Goal: Task Accomplishment & Management: Manage account settings

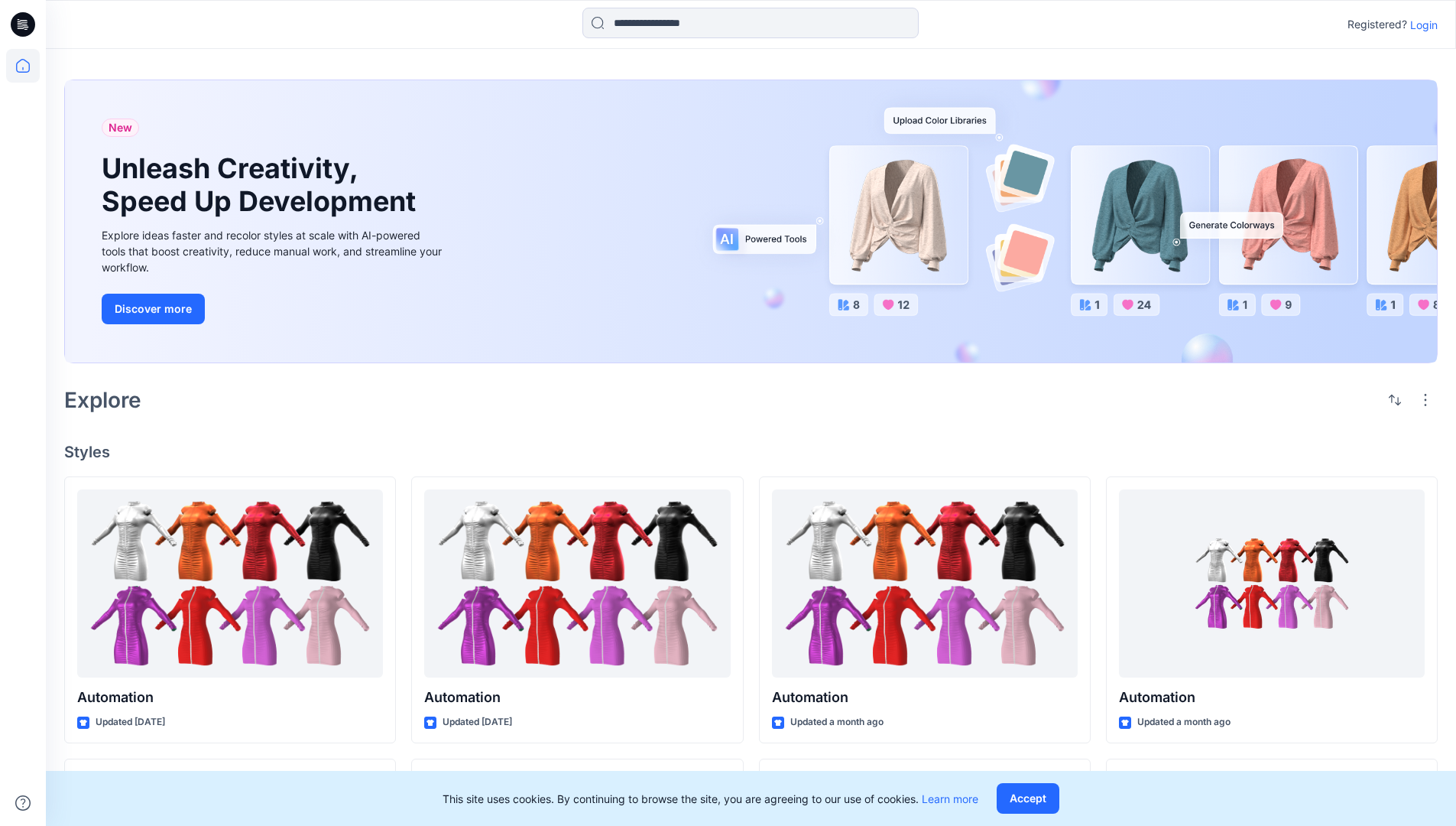
click at [1420, 24] on p "Login" at bounding box center [1424, 25] width 27 height 16
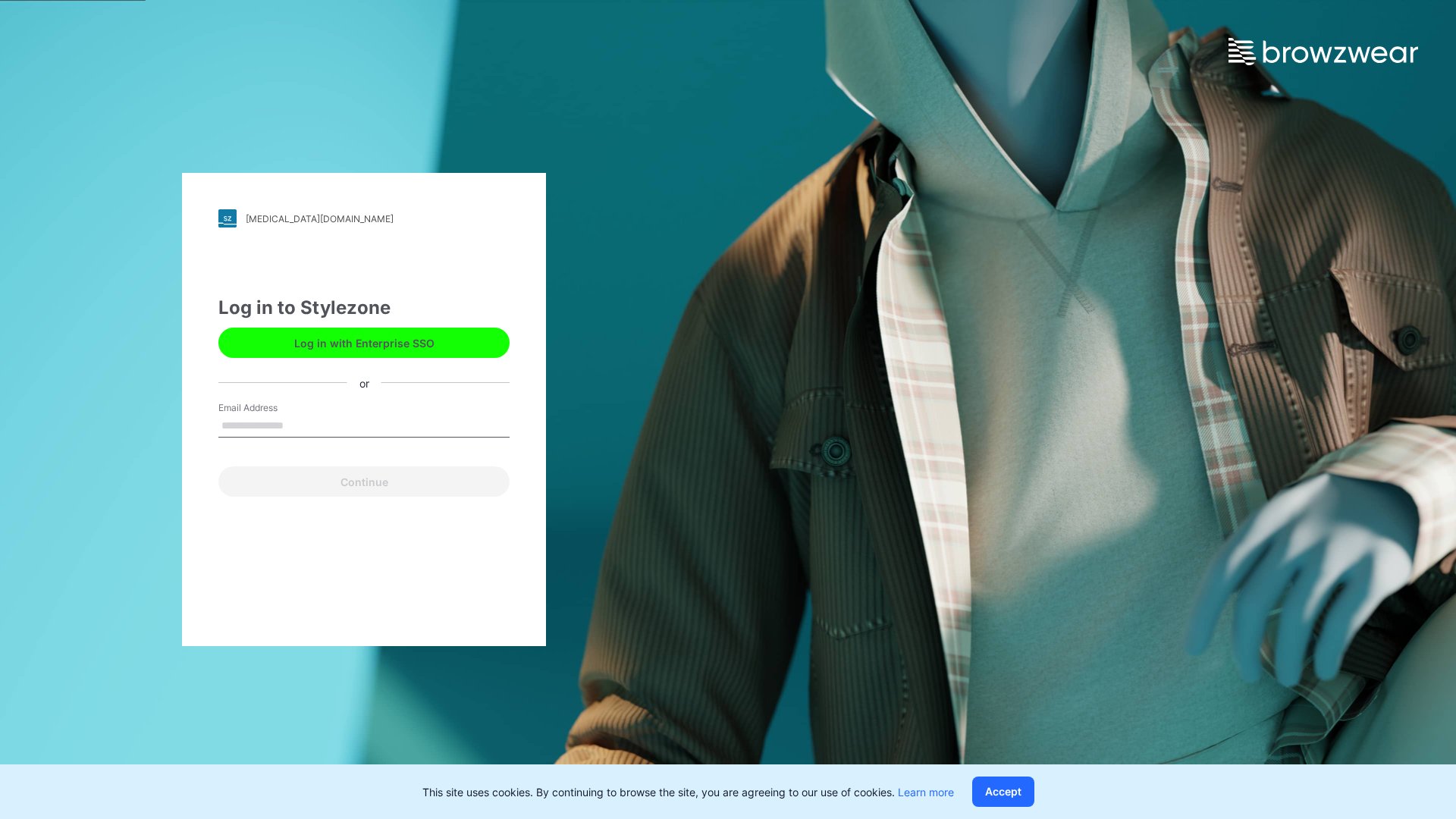
click at [300, 425] on input "Email Address" at bounding box center [364, 426] width 291 height 22
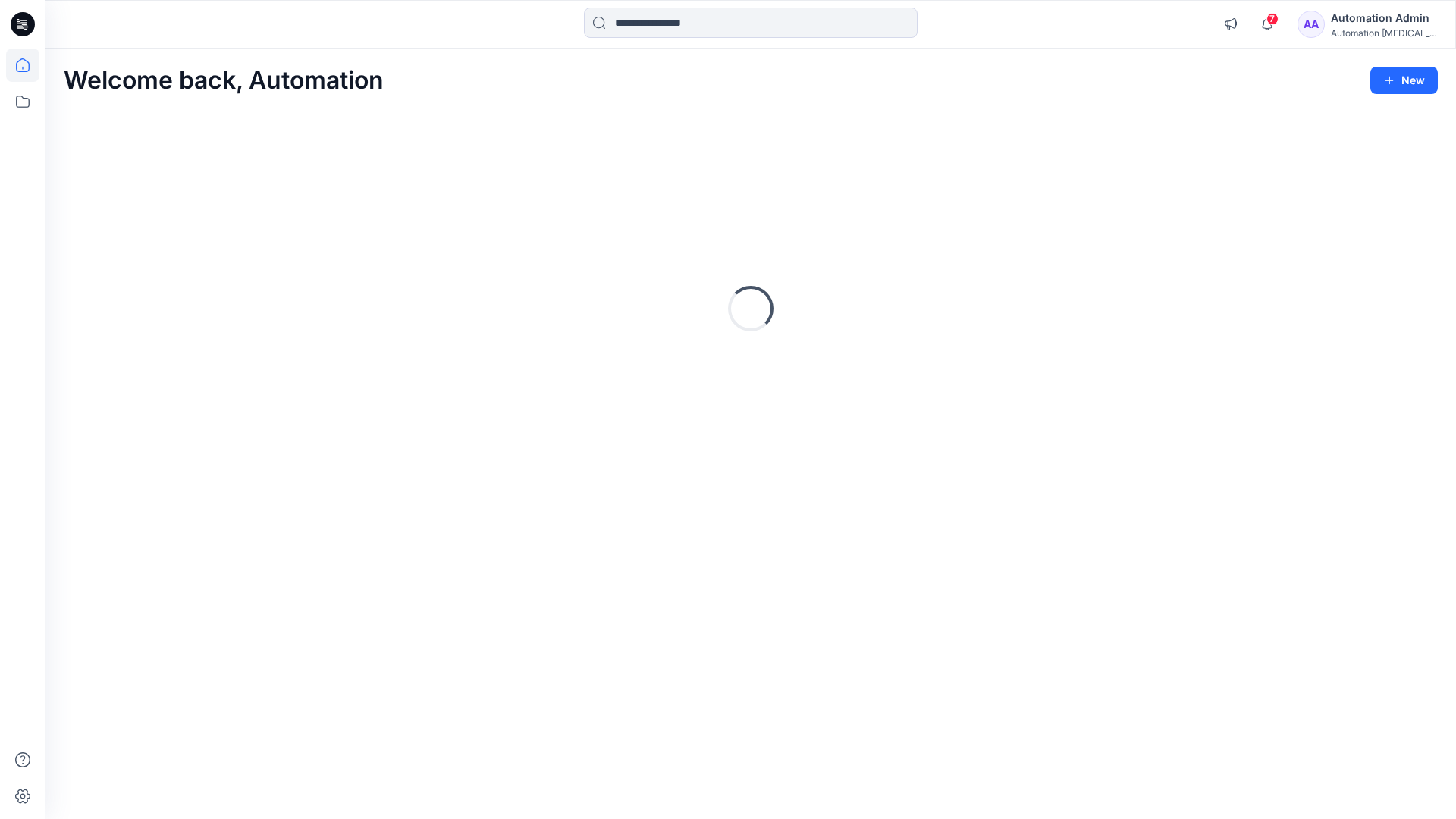
click at [29, 65] on icon at bounding box center [23, 66] width 14 height 14
click at [1366, 30] on div "Automation [MEDICAL_DATA]..." at bounding box center [1383, 32] width 106 height 12
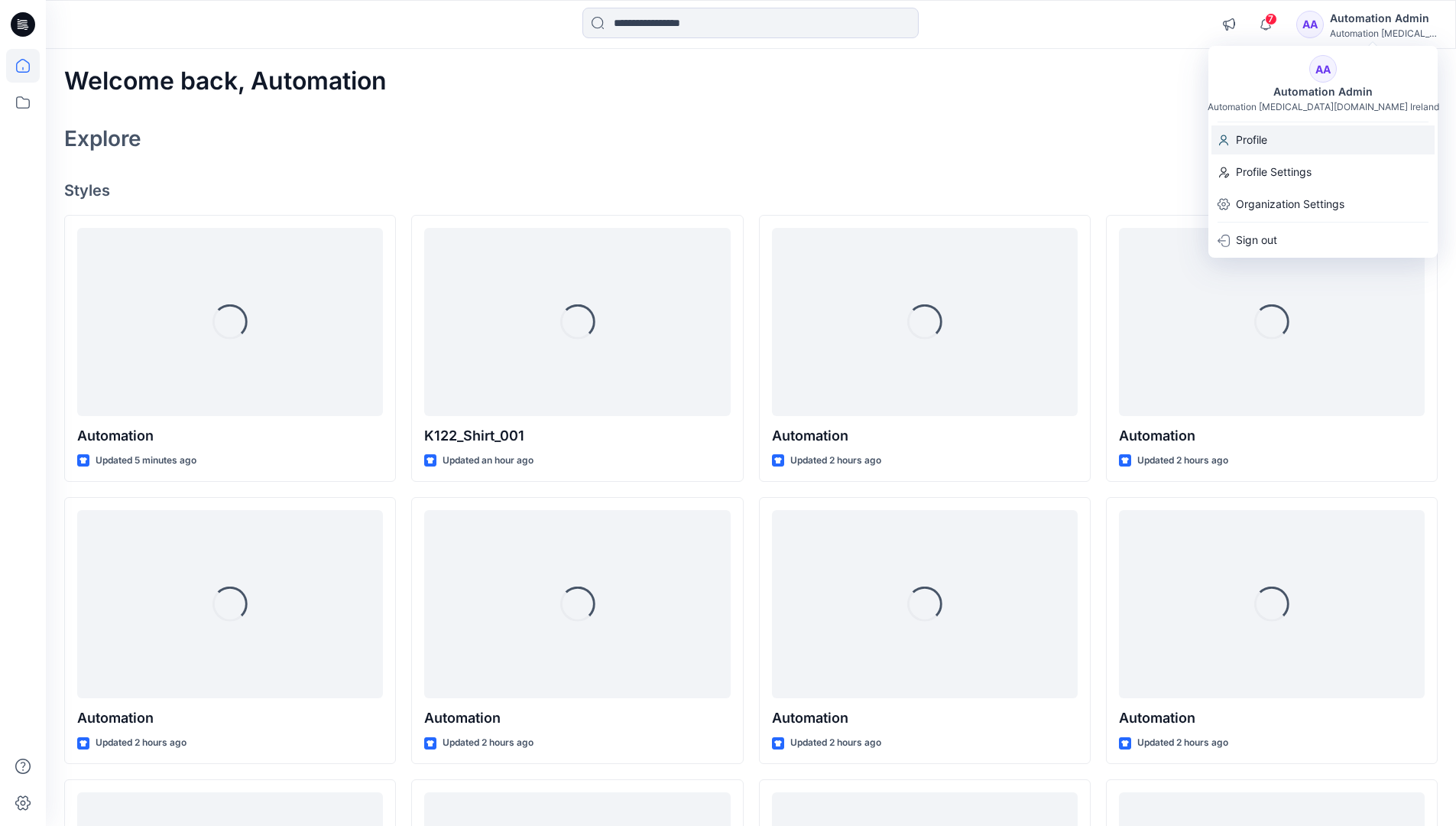
click at [1290, 143] on div "Profile" at bounding box center [1323, 139] width 224 height 29
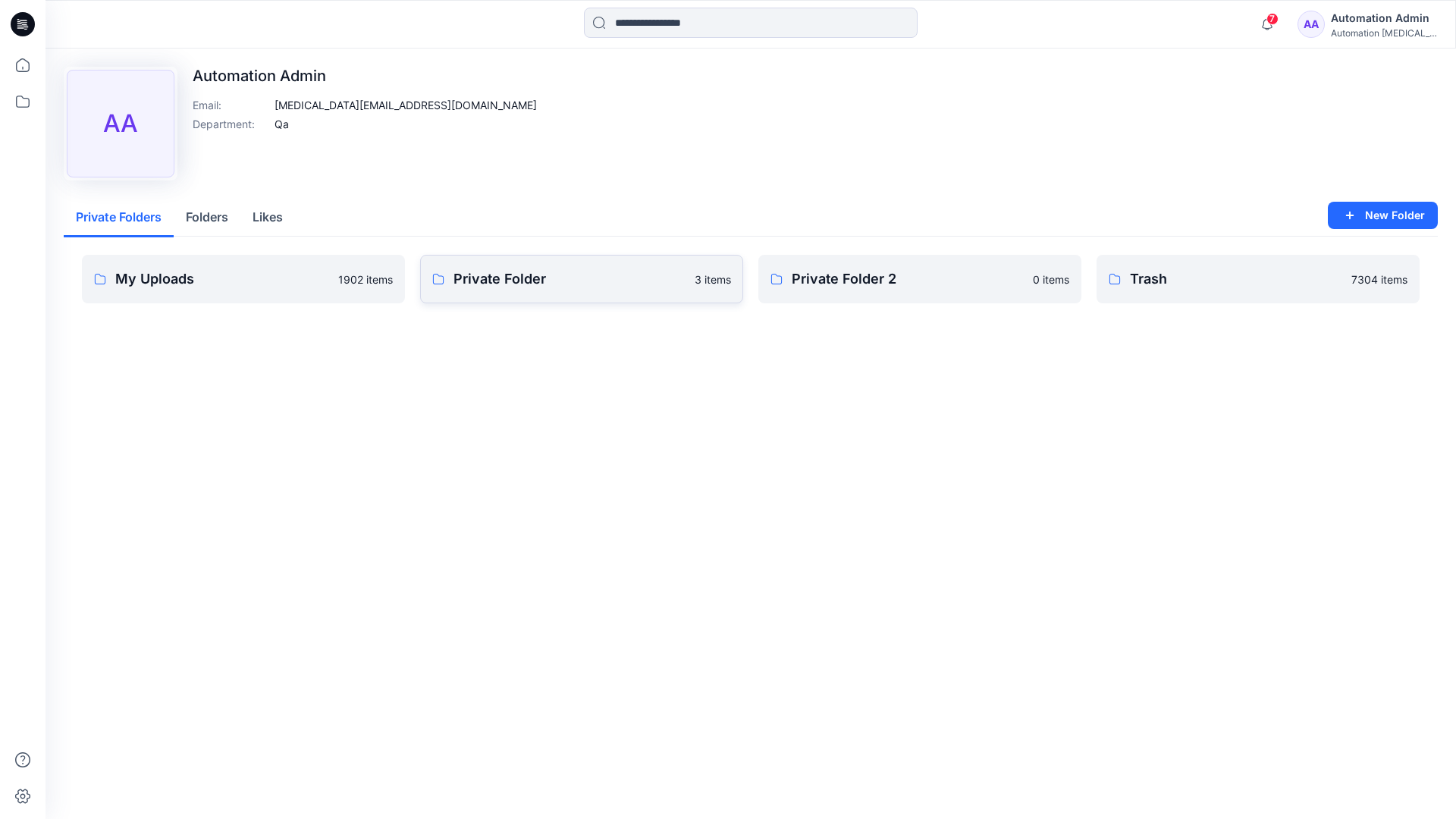
click at [508, 291] on link "Private Folder 3 items" at bounding box center [582, 279] width 323 height 49
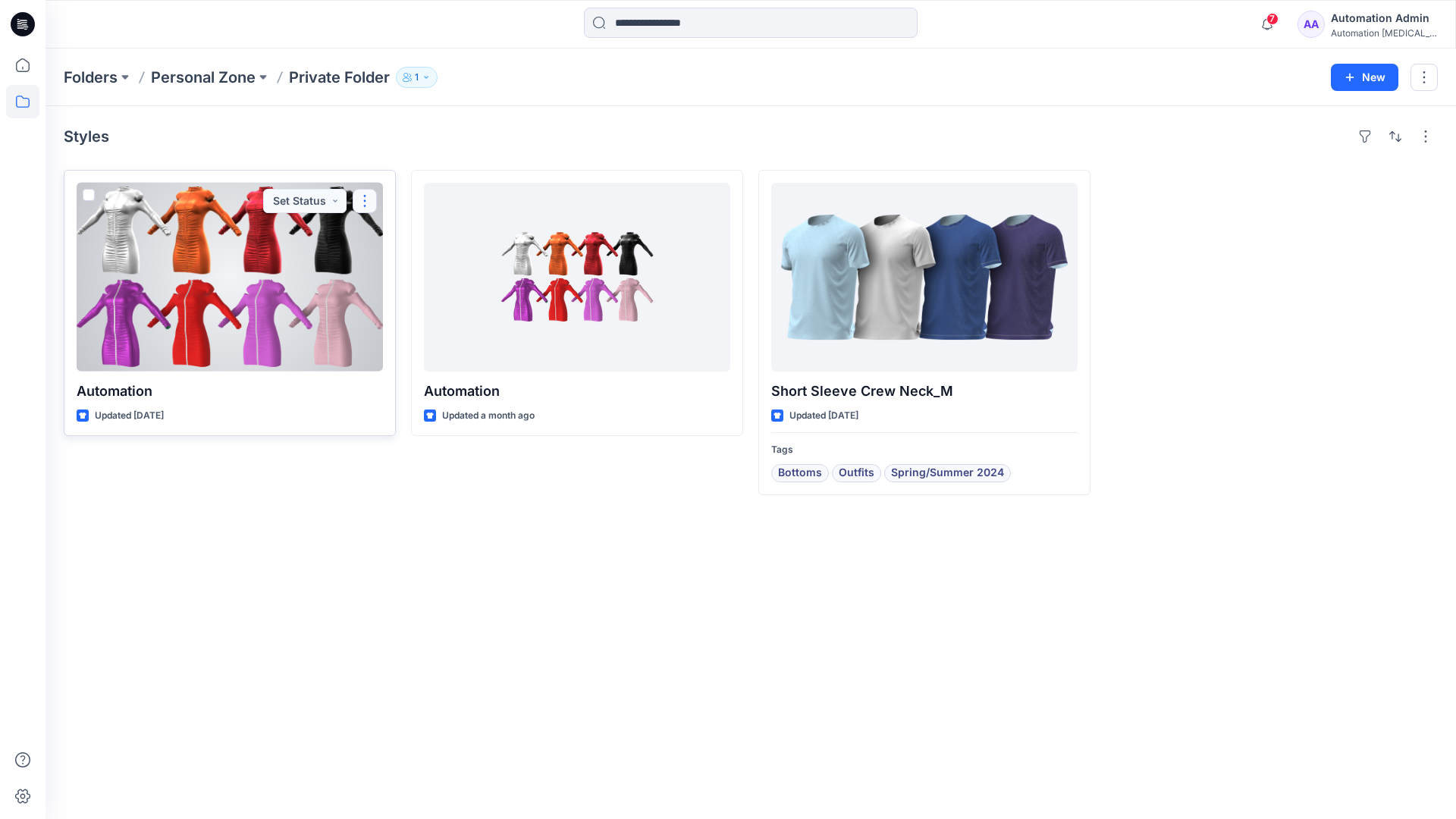
click at [362, 200] on button "button" at bounding box center [364, 200] width 24 height 24
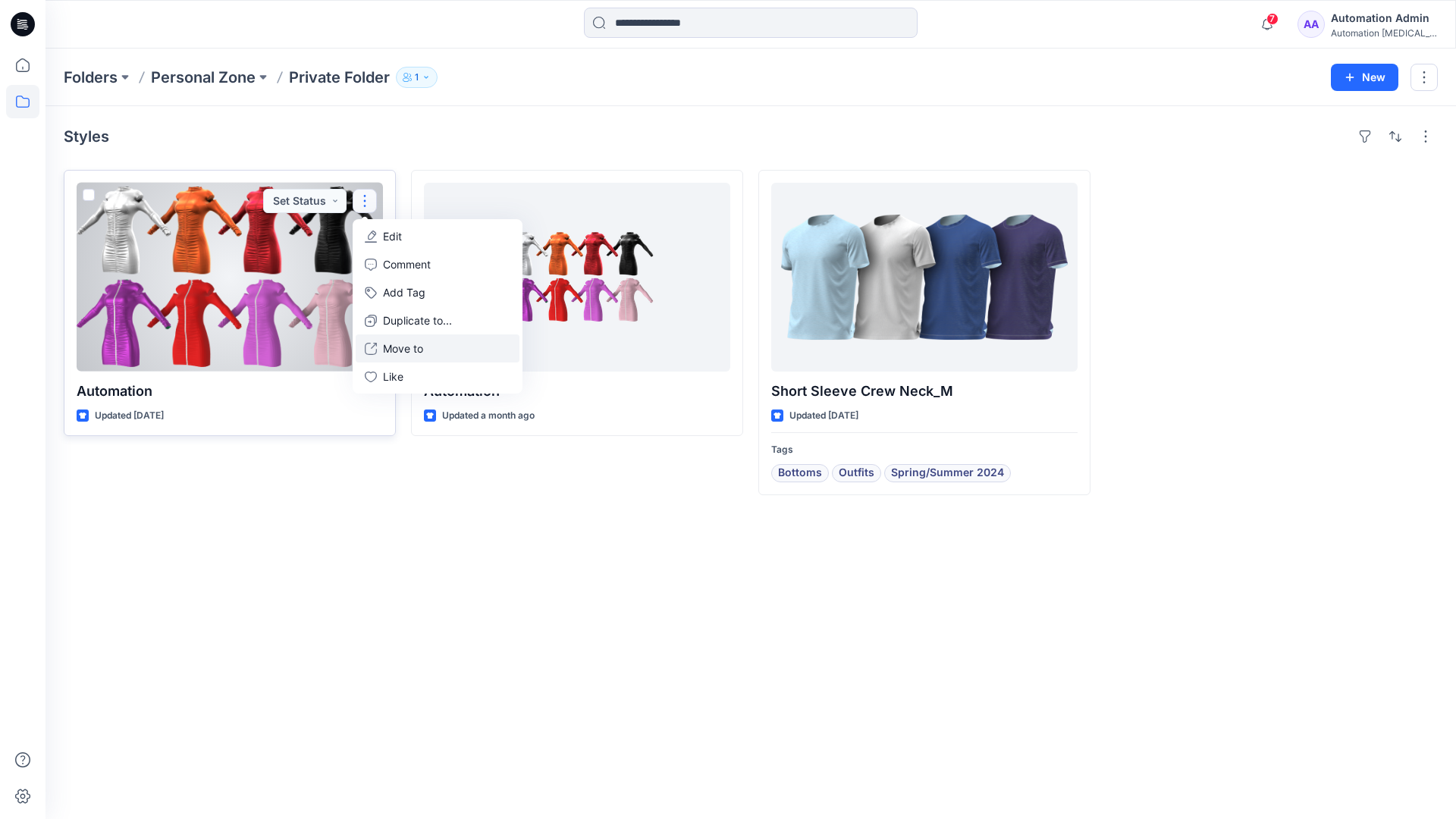
click at [390, 344] on p "Move to" at bounding box center [403, 348] width 40 height 16
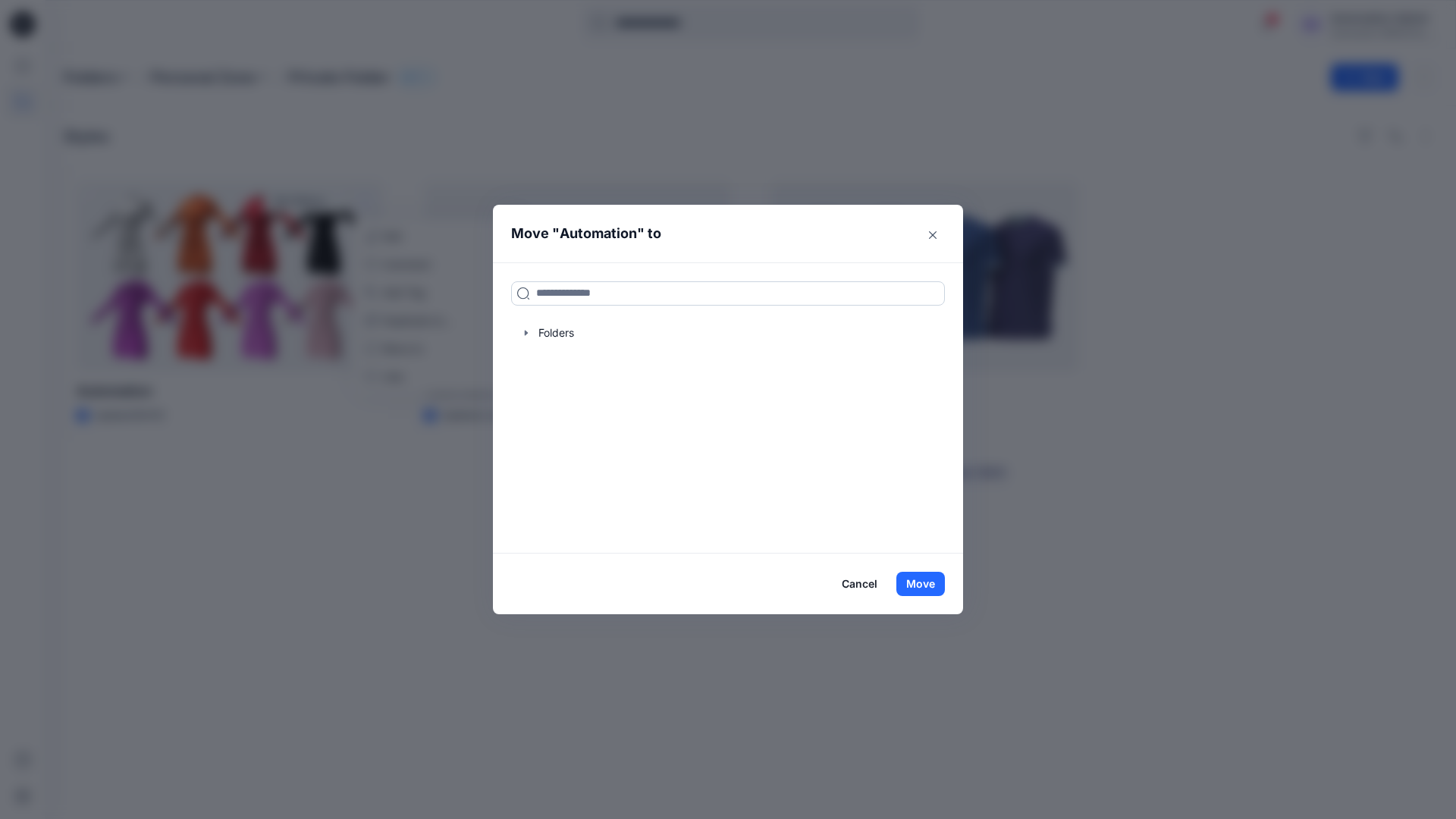
click at [669, 287] on input at bounding box center [727, 293] width 434 height 24
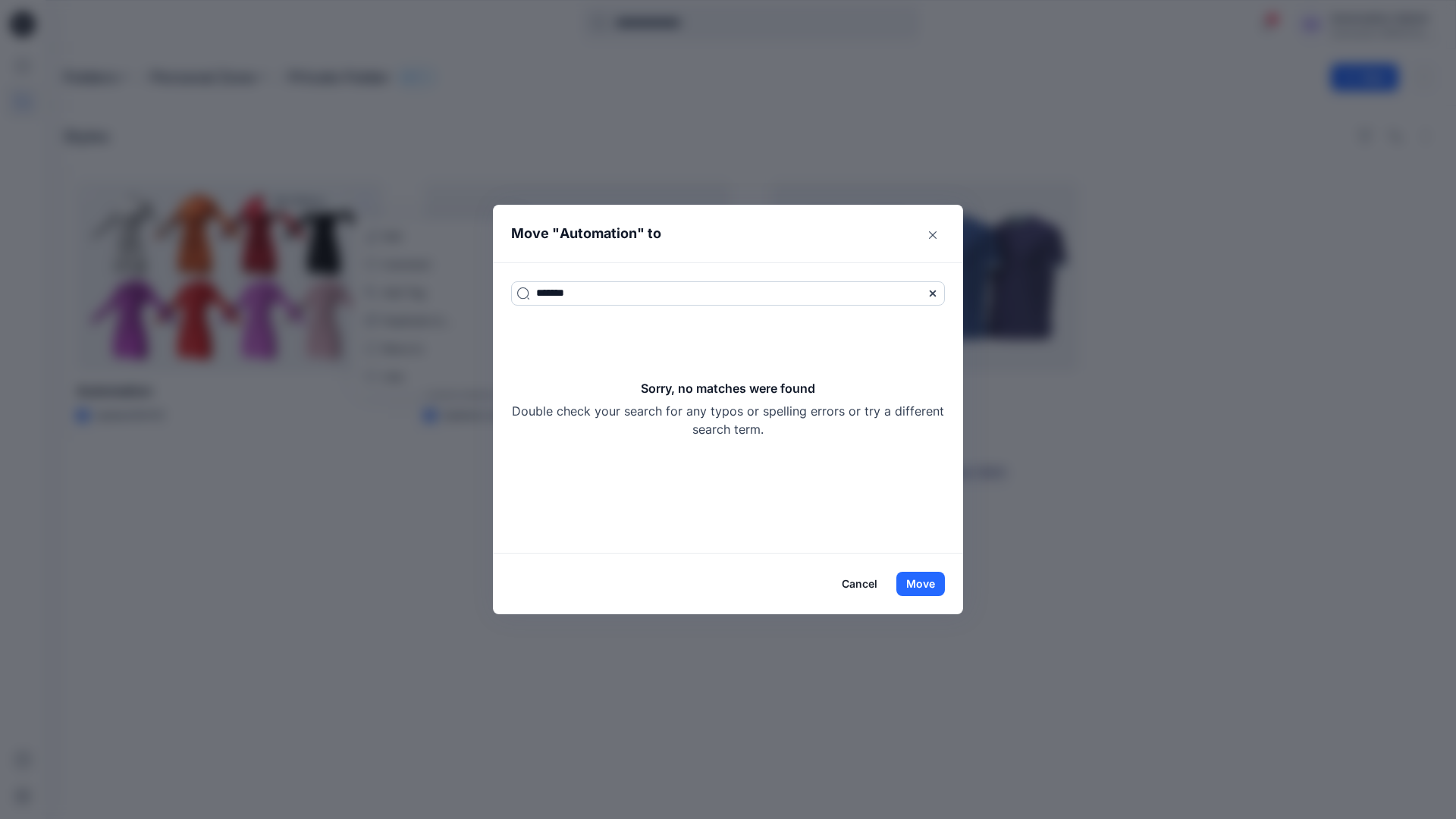
type input "*******"
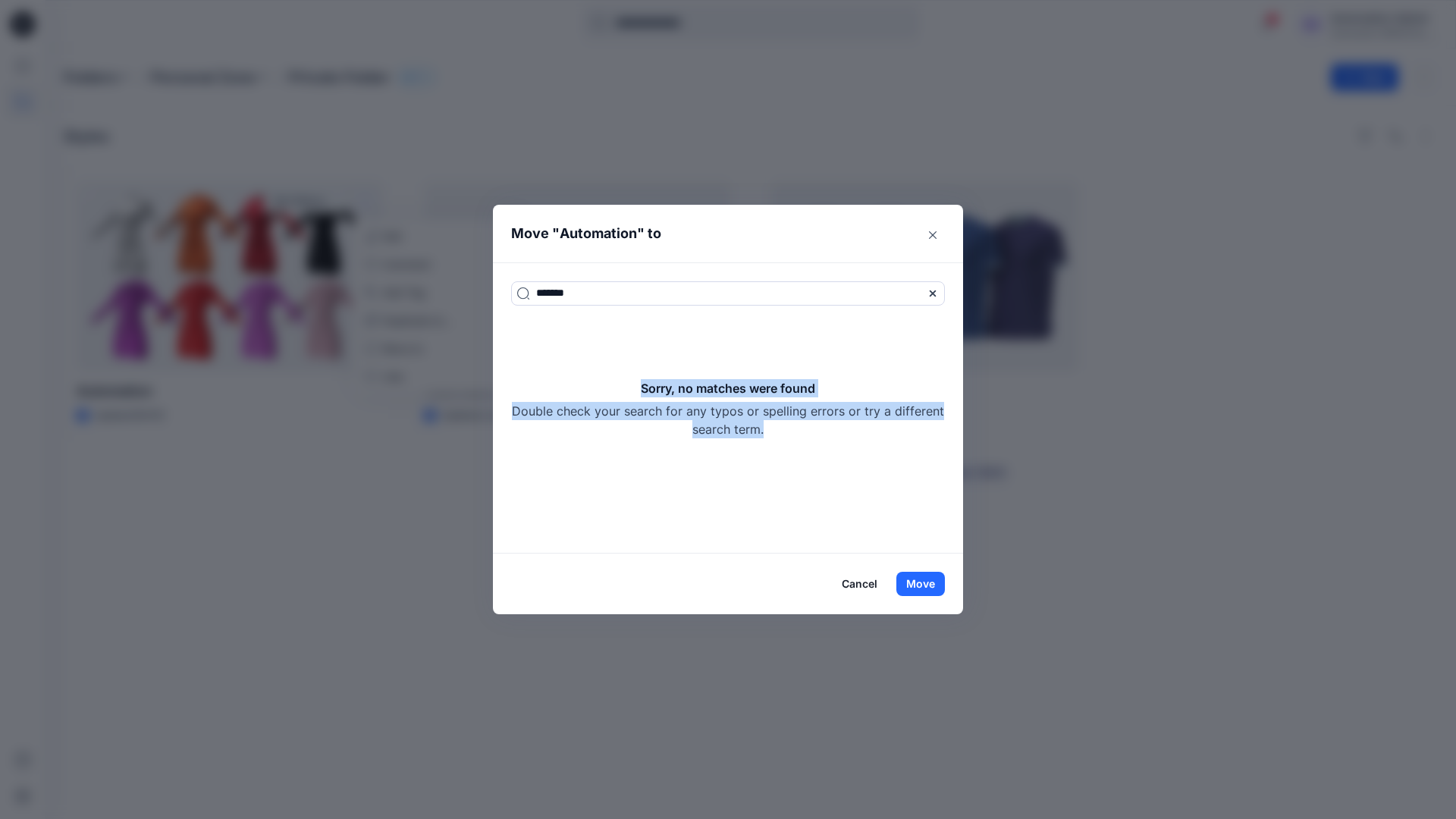
drag, startPoint x: 669, startPoint y: 287, endPoint x: 788, endPoint y: 427, distance: 183.7
click at [788, 427] on div "Sorry, no matches were found Double check your search for any typos or spelling…" at bounding box center [727, 409] width 434 height 59
click at [932, 583] on button "Move" at bounding box center [920, 583] width 49 height 24
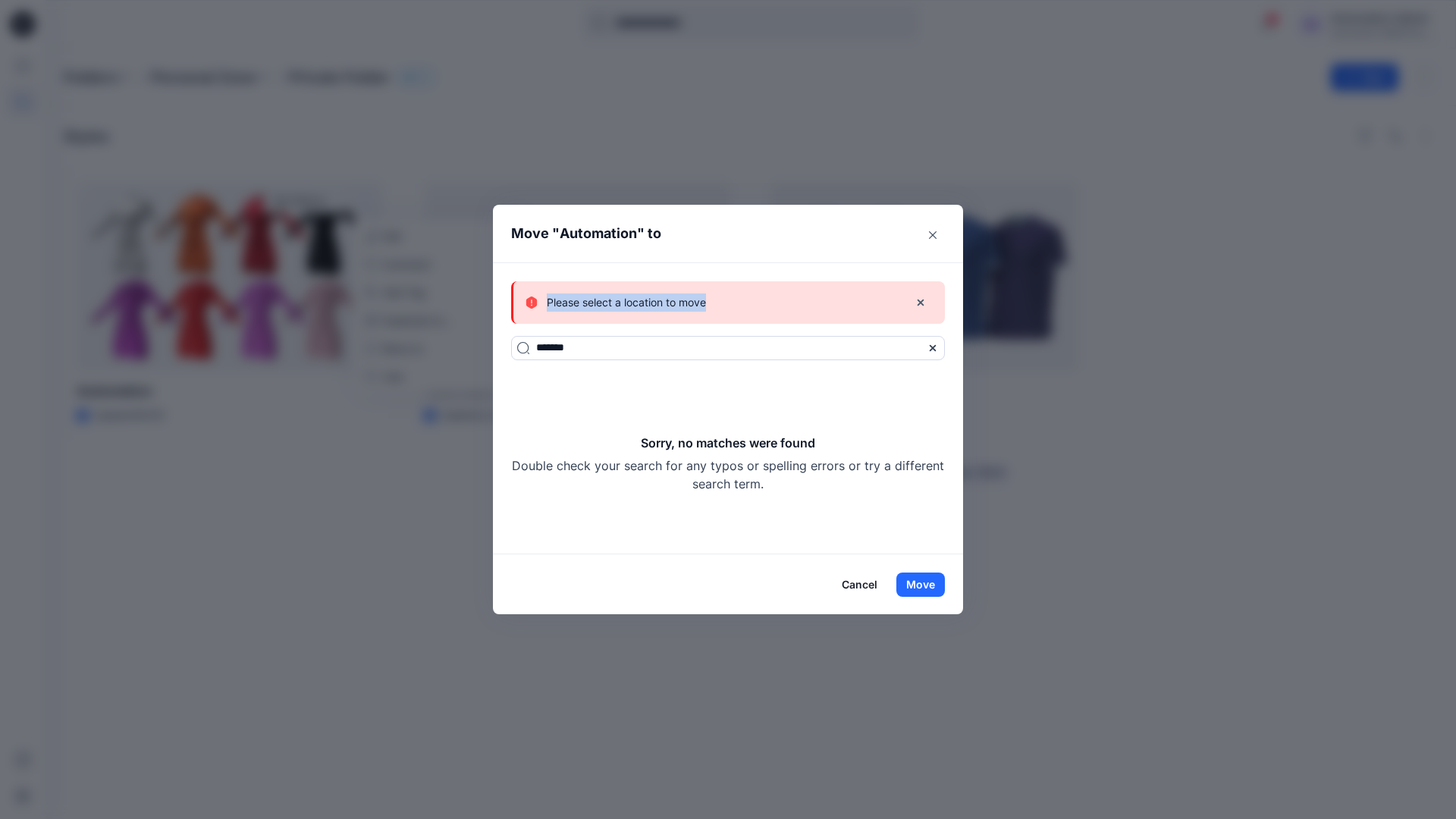
drag, startPoint x: 932, startPoint y: 583, endPoint x: 707, endPoint y: 304, distance: 358.4
click at [707, 304] on div "Please select a location to move" at bounding box center [711, 303] width 371 height 19
click at [864, 583] on button "Cancel" at bounding box center [860, 584] width 56 height 24
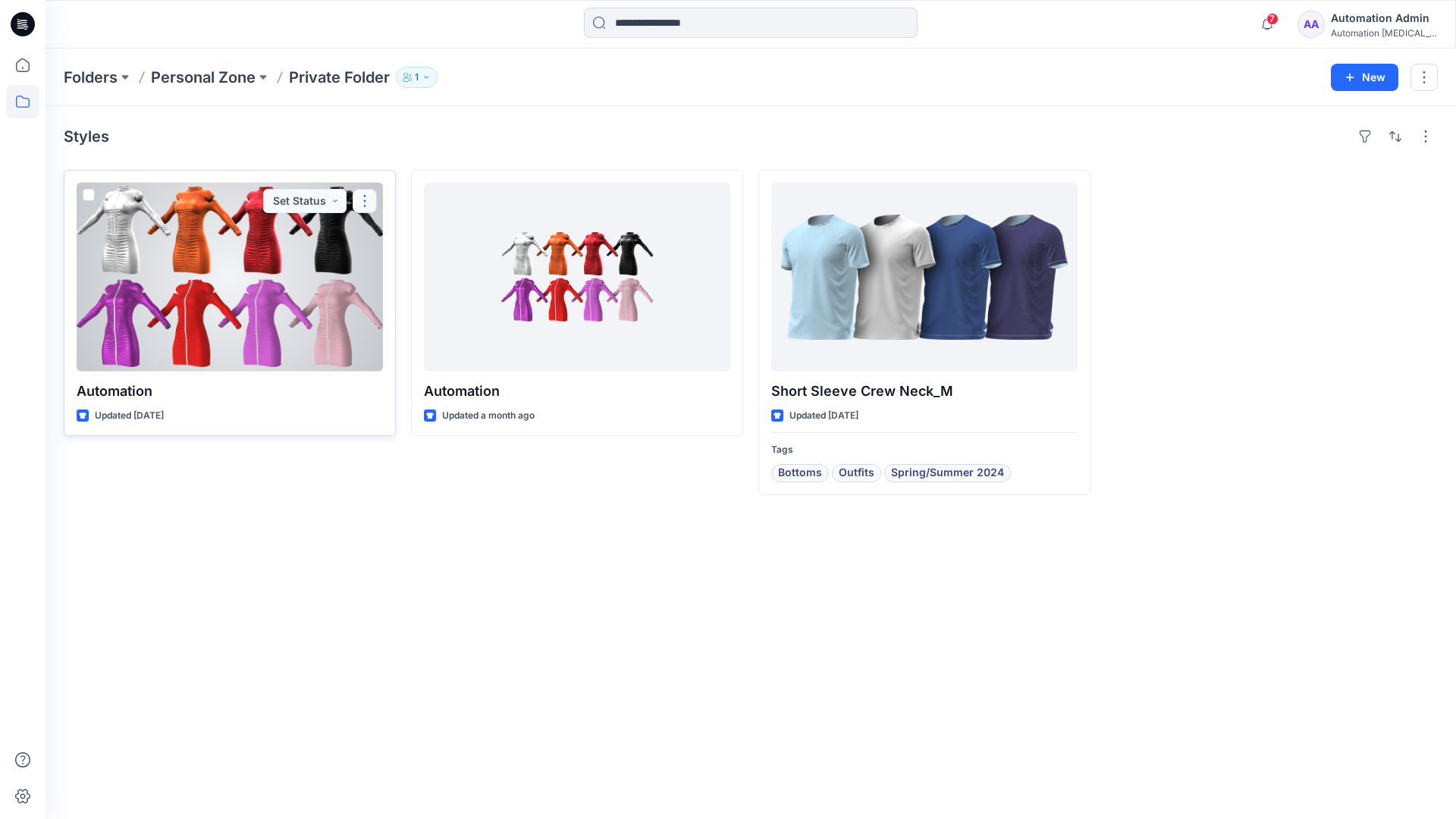
click at [366, 200] on button "button" at bounding box center [364, 200] width 24 height 24
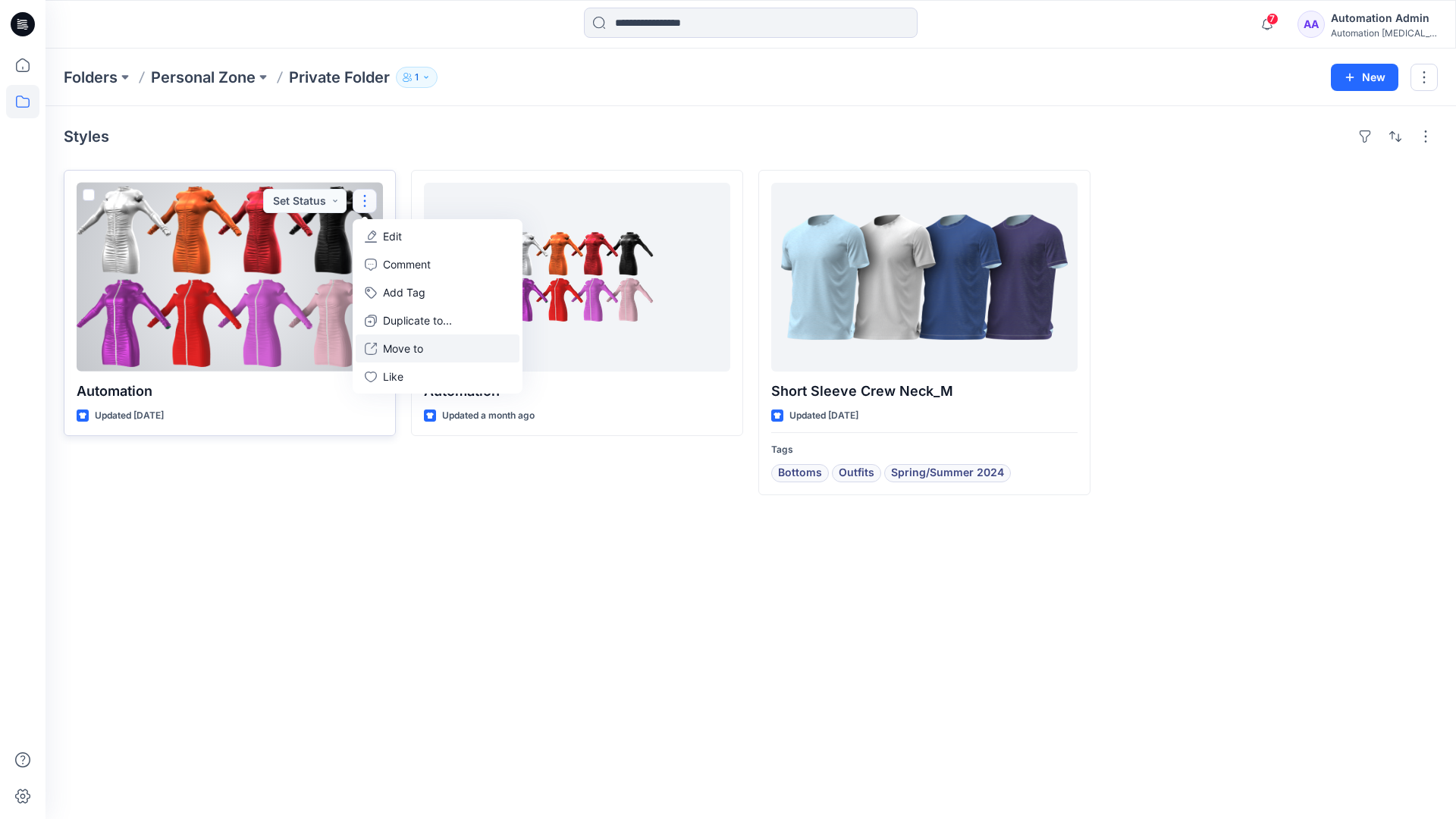
click at [411, 345] on p "Move to" at bounding box center [403, 348] width 40 height 16
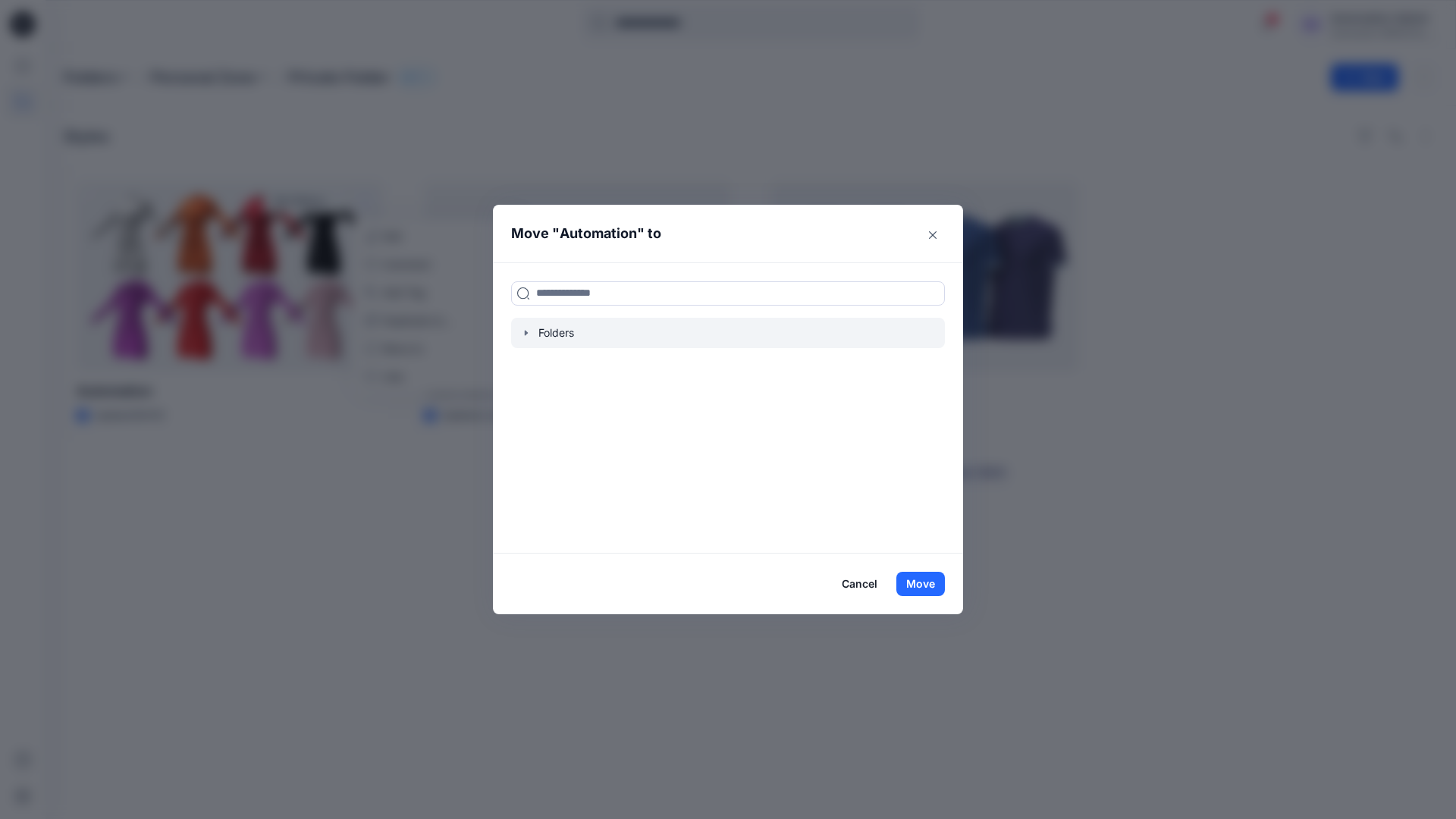
click at [529, 335] on icon "button" at bounding box center [526, 333] width 12 height 12
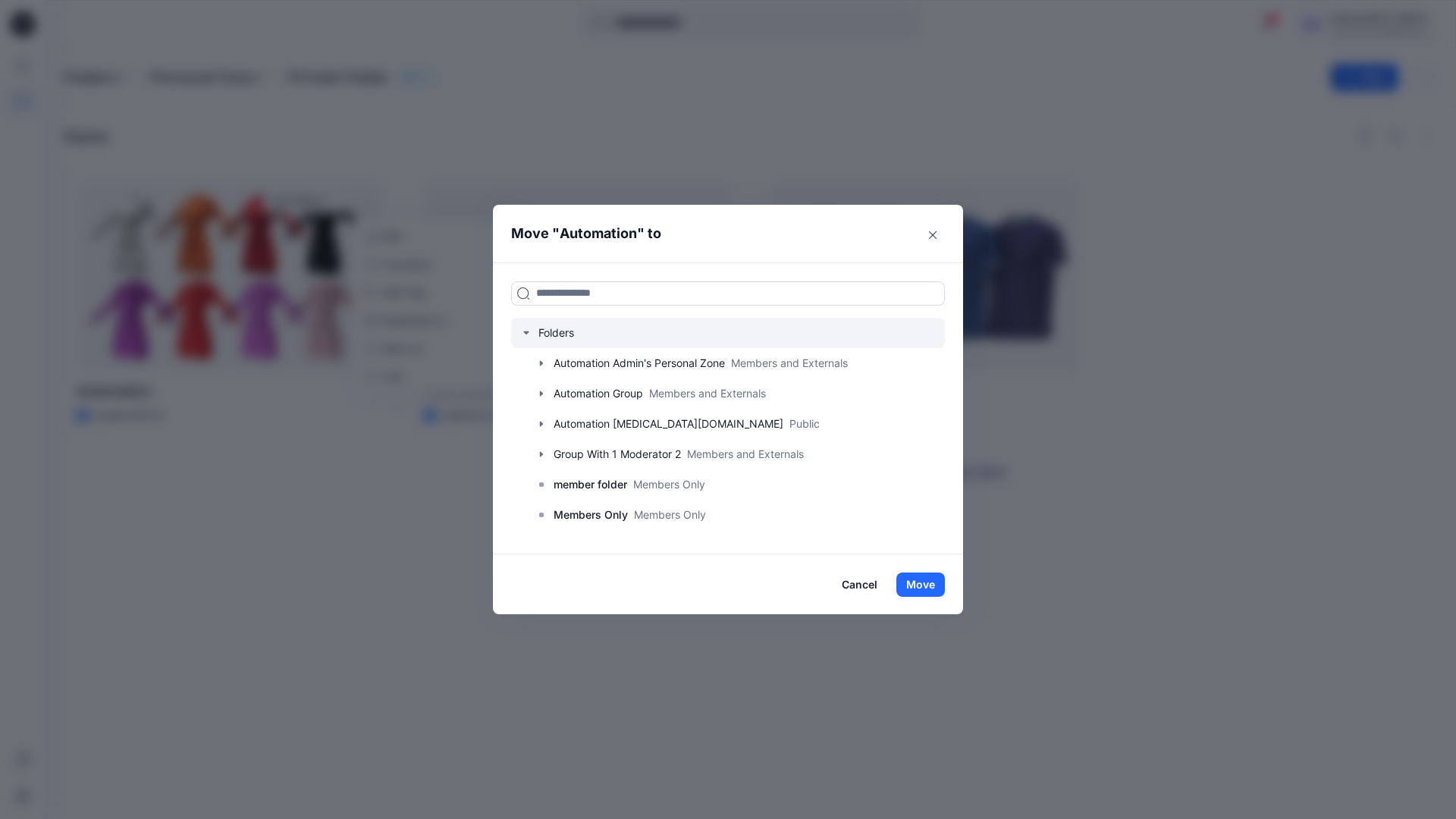
scroll to position [119, 0]
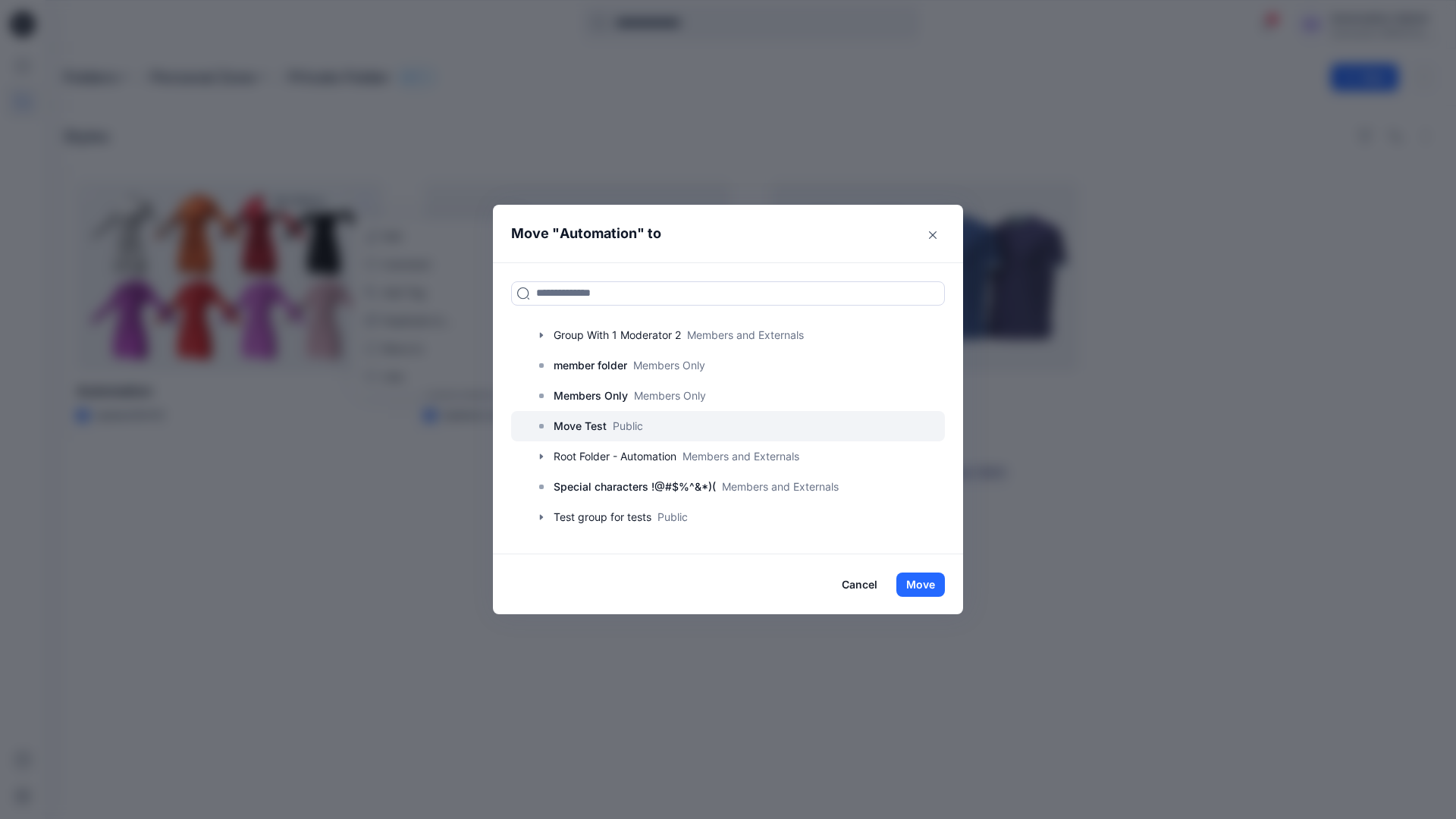
click at [589, 425] on p "Move Test" at bounding box center [580, 426] width 53 height 19
click at [924, 584] on button "Move" at bounding box center [920, 584] width 49 height 24
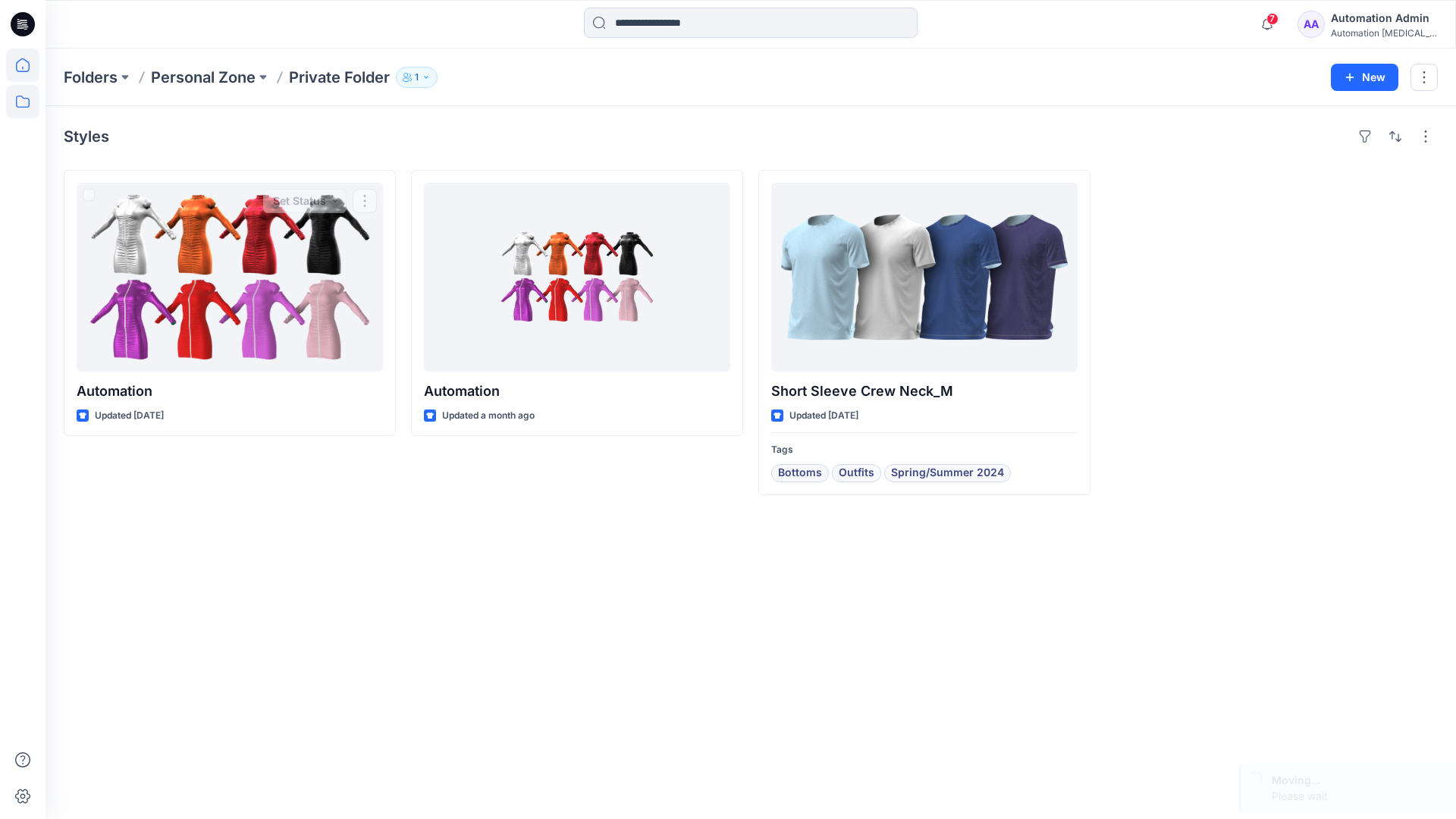
click at [24, 62] on icon at bounding box center [22, 65] width 33 height 33
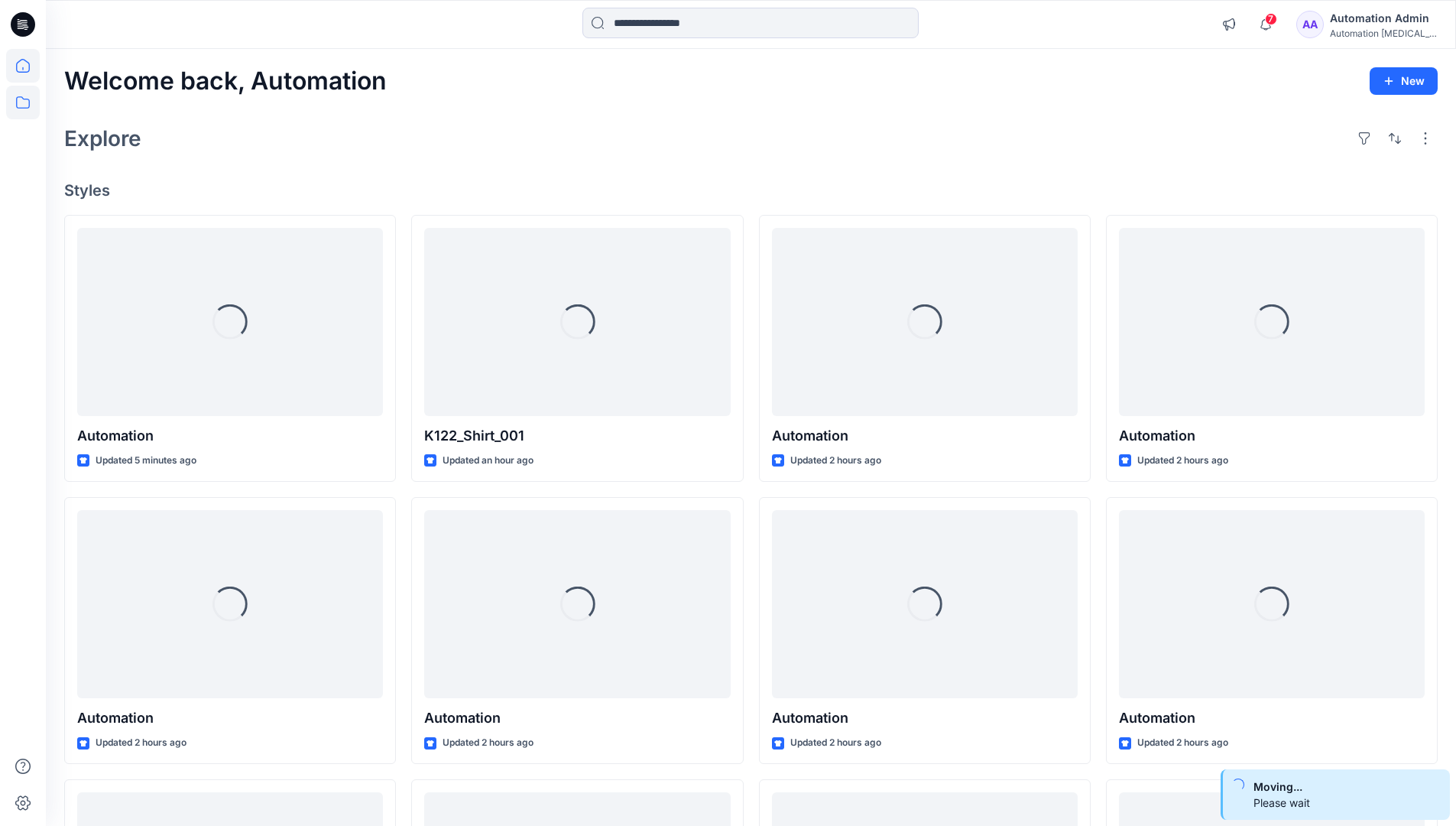
click at [25, 101] on icon at bounding box center [23, 102] width 33 height 34
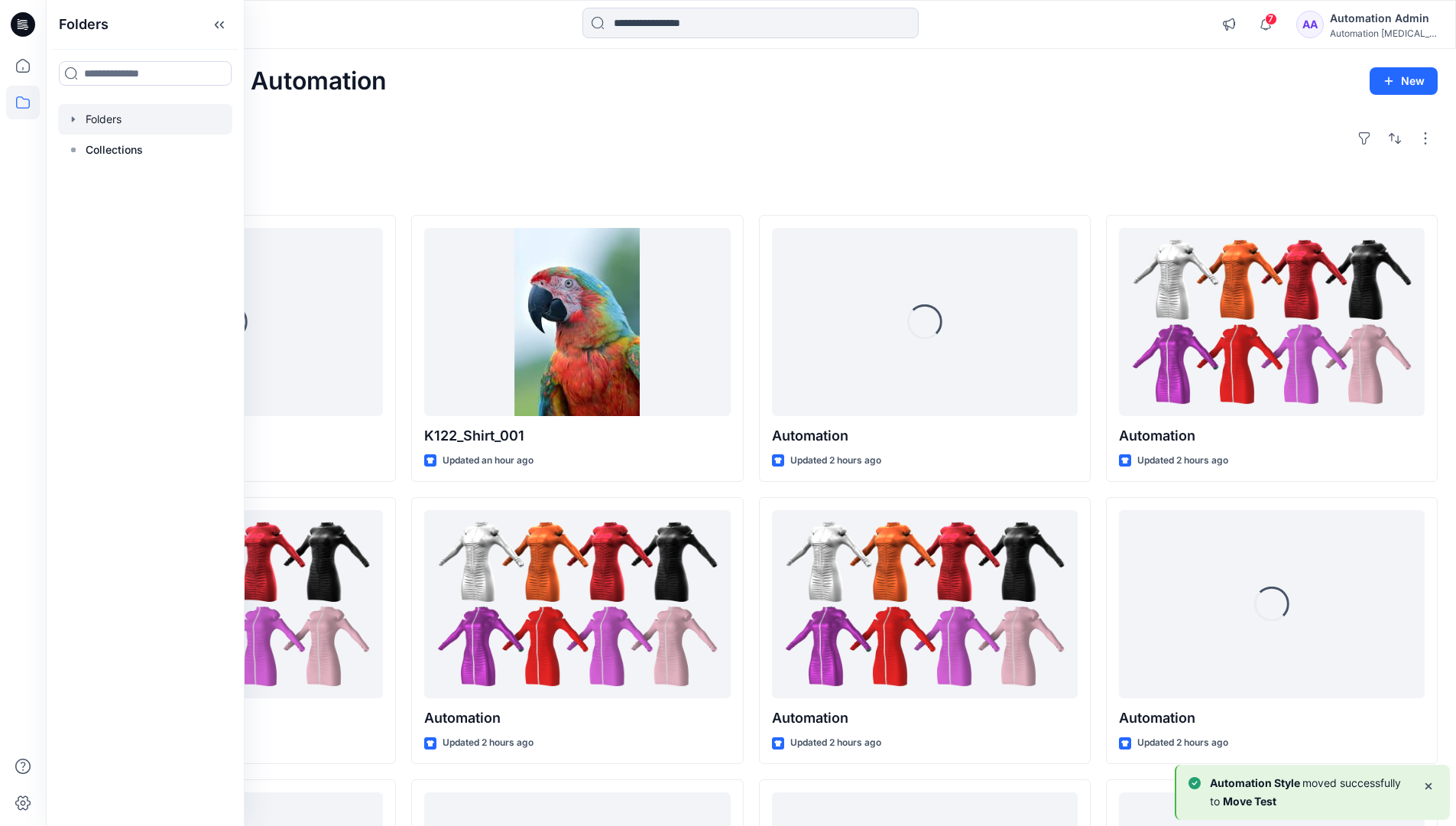
click at [102, 121] on div at bounding box center [146, 118] width 175 height 30
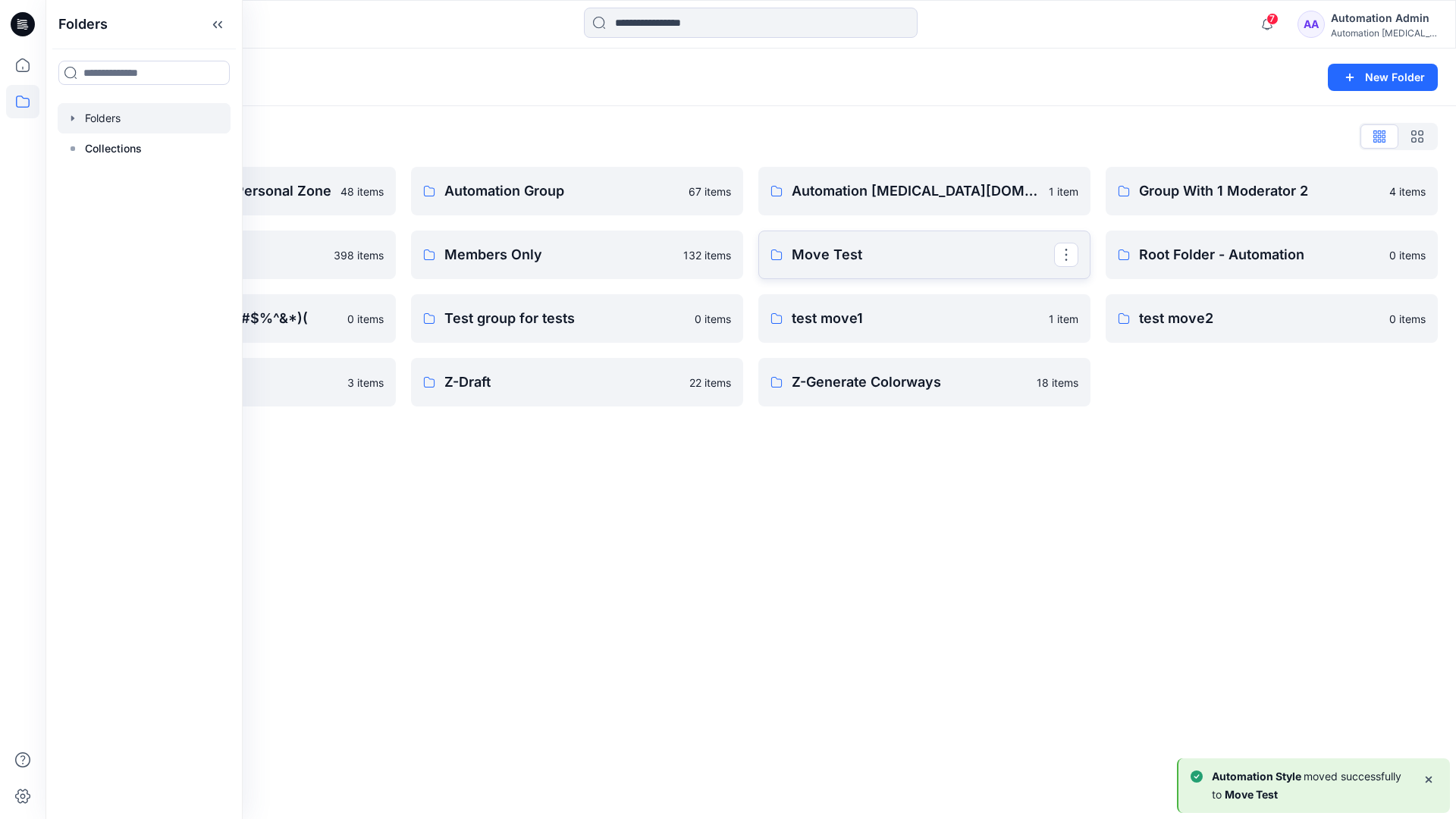
click at [1031, 270] on link "Move Test" at bounding box center [924, 254] width 332 height 49
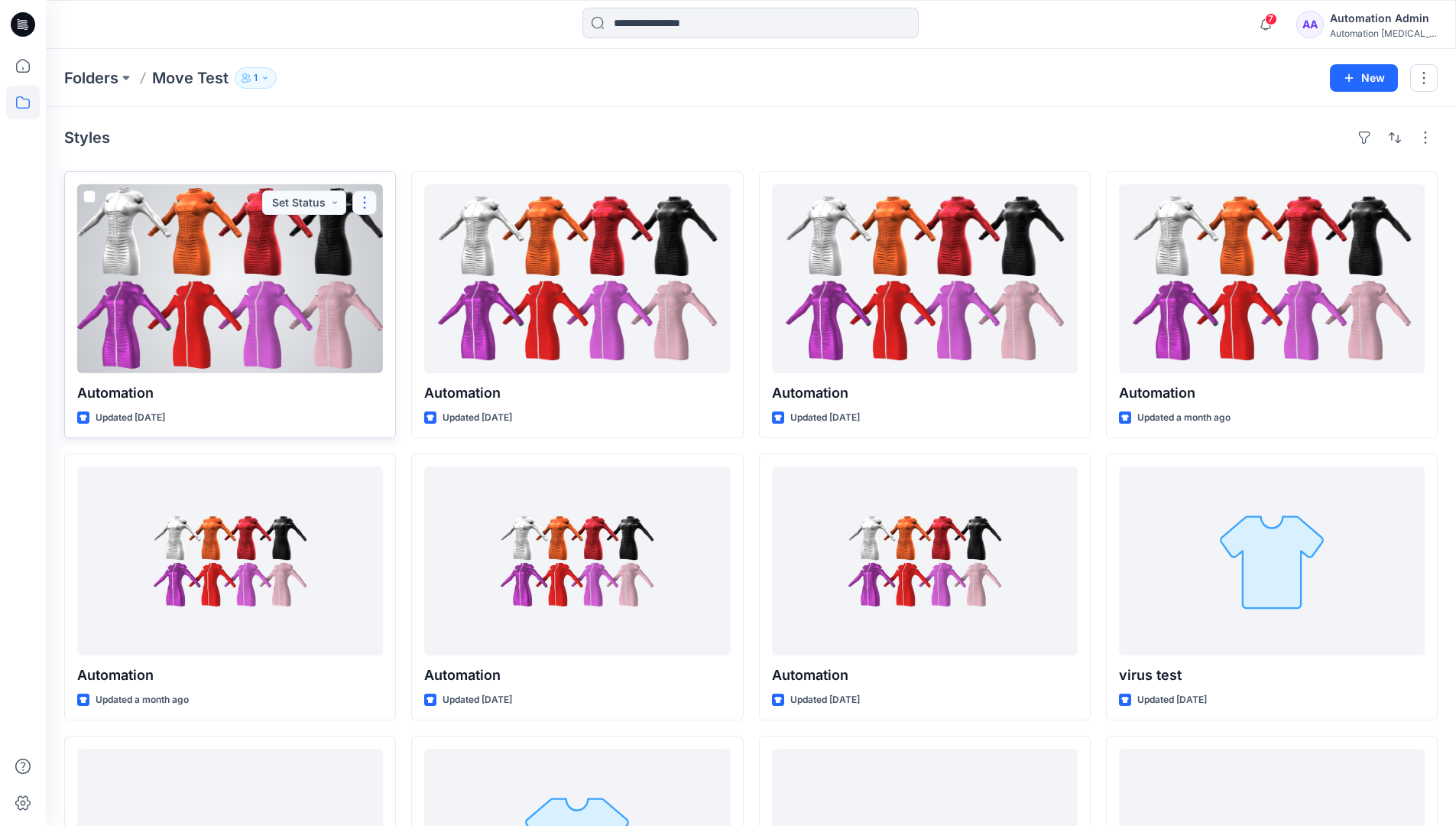
click at [365, 204] on button "button" at bounding box center [364, 202] width 24 height 24
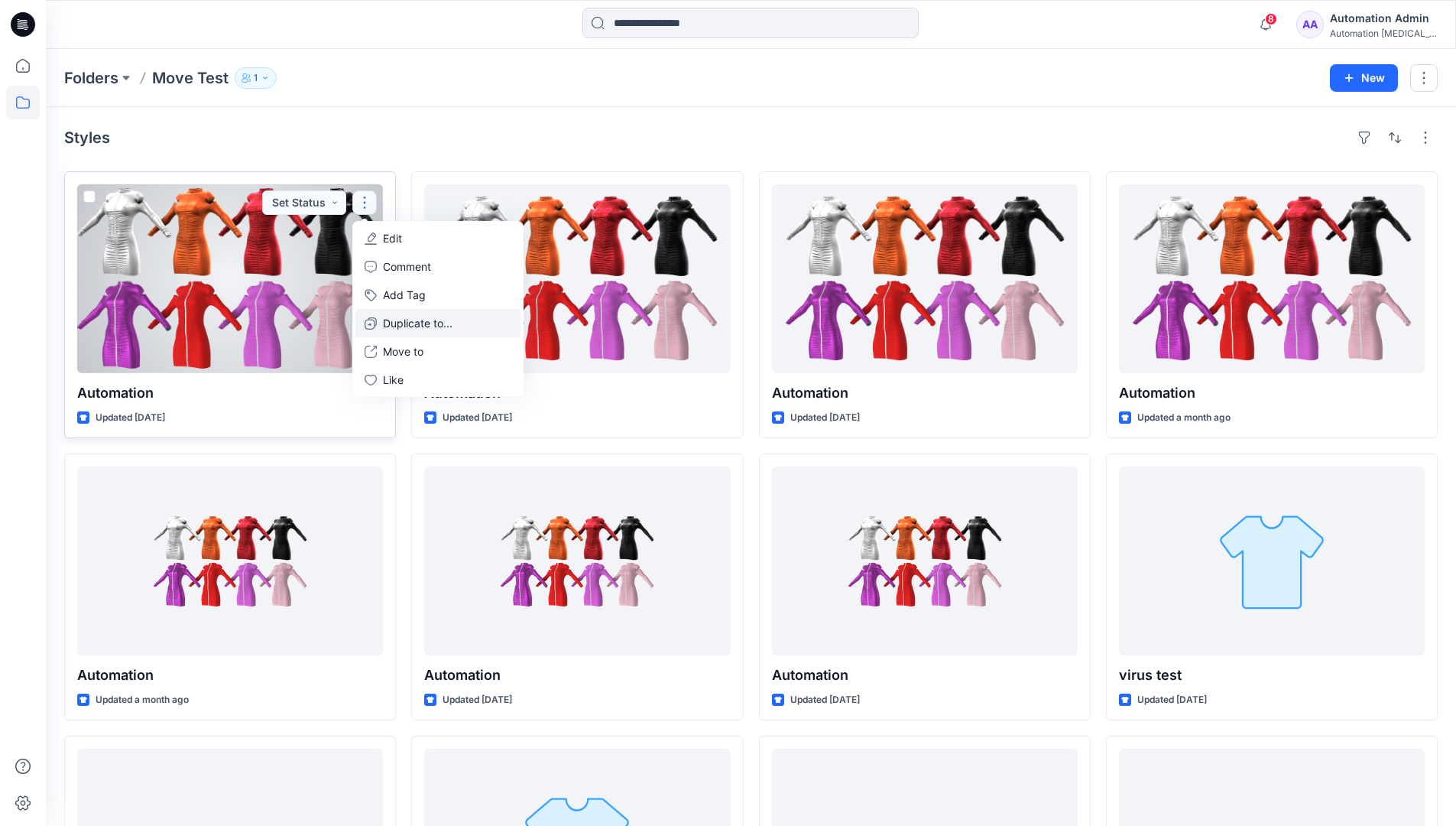
click at [393, 316] on p "Duplicate to..." at bounding box center [418, 323] width 69 height 16
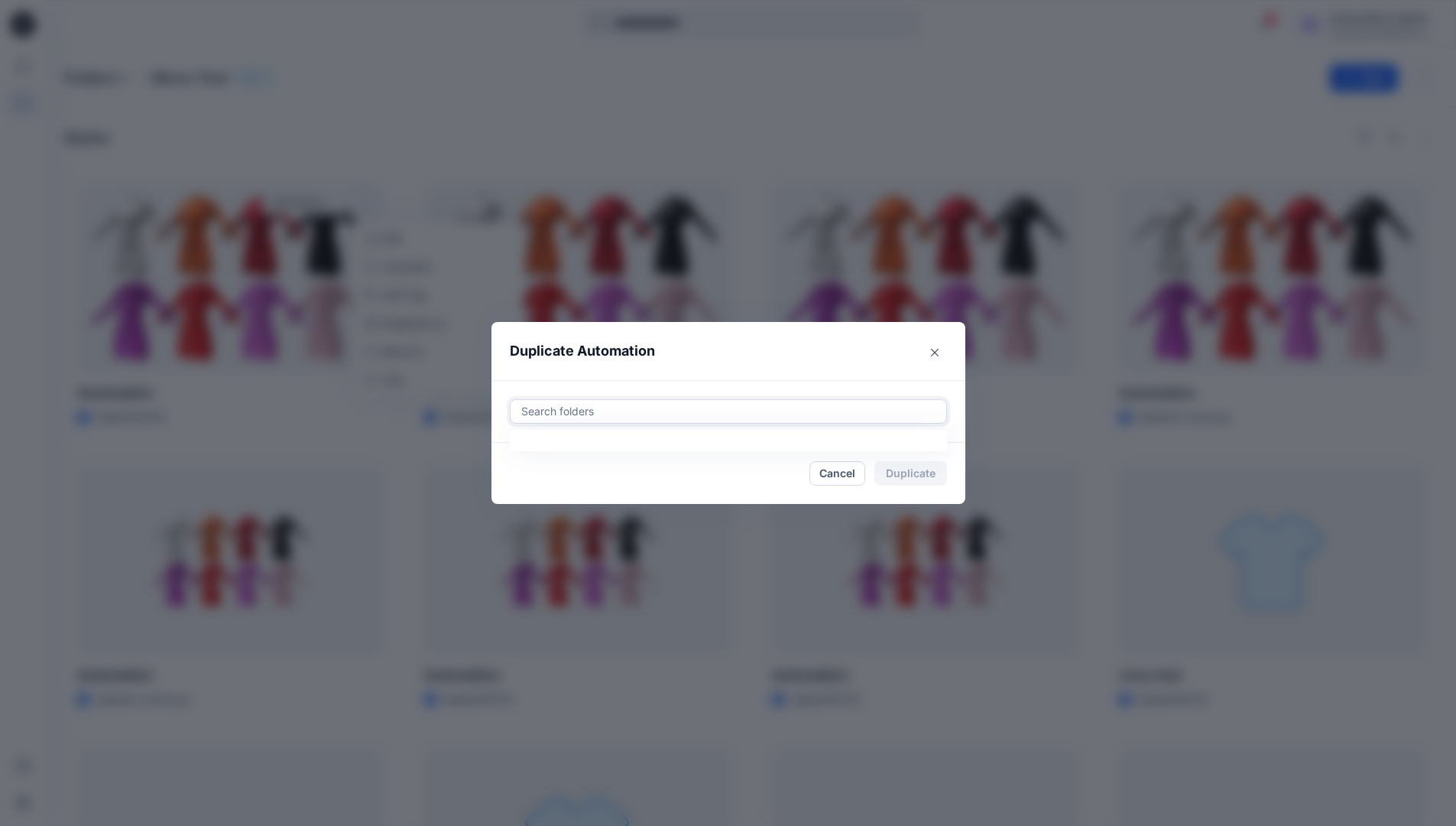
click at [569, 404] on div at bounding box center [728, 411] width 418 height 19
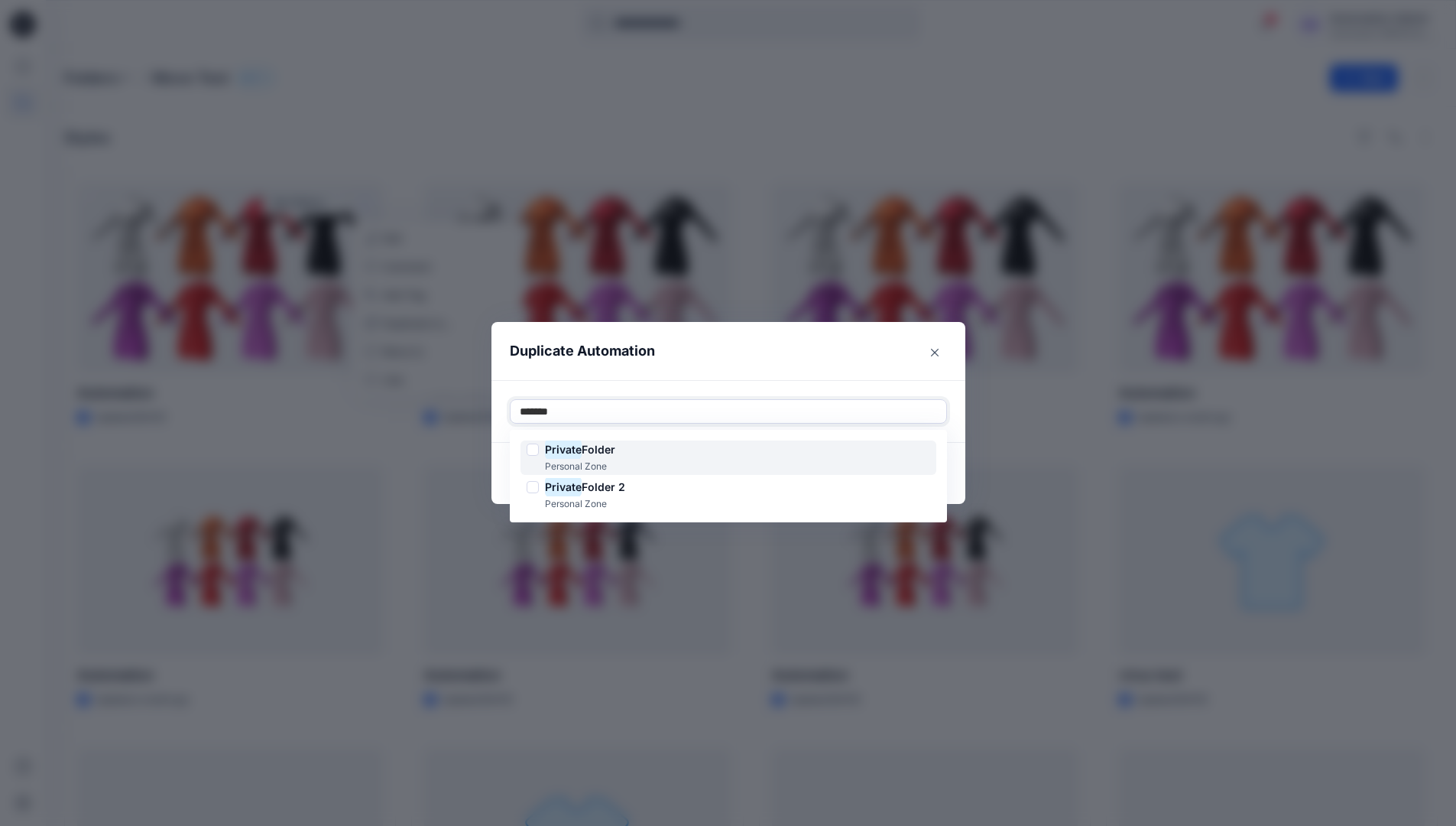
click at [601, 445] on span "Folder" at bounding box center [598, 449] width 33 height 13
type input "*******"
click at [727, 365] on header "Duplicate Automation" at bounding box center [713, 351] width 443 height 58
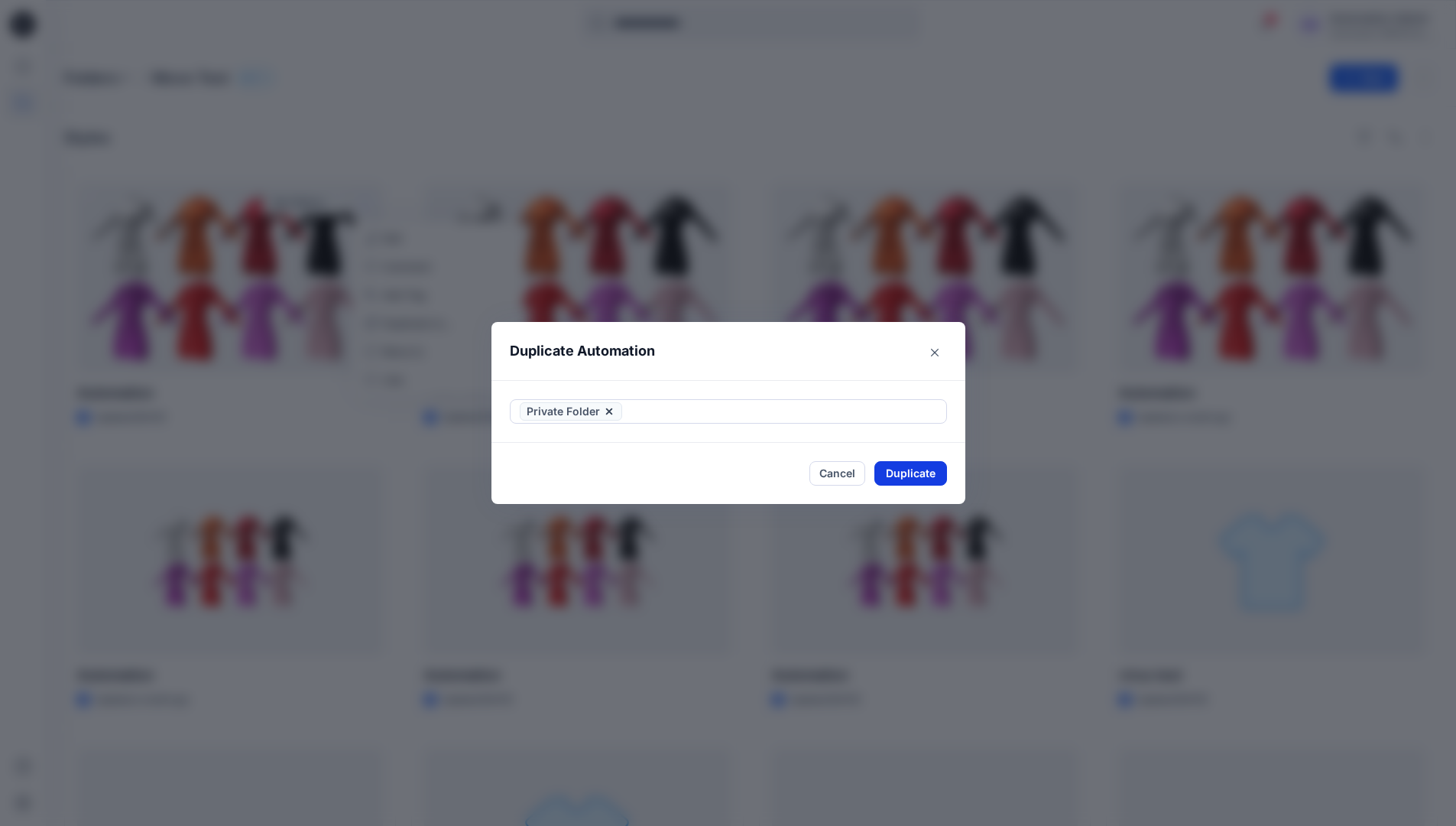
click at [927, 467] on button "Duplicate" at bounding box center [911, 473] width 72 height 24
click at [933, 471] on button "Close" at bounding box center [922, 473] width 50 height 24
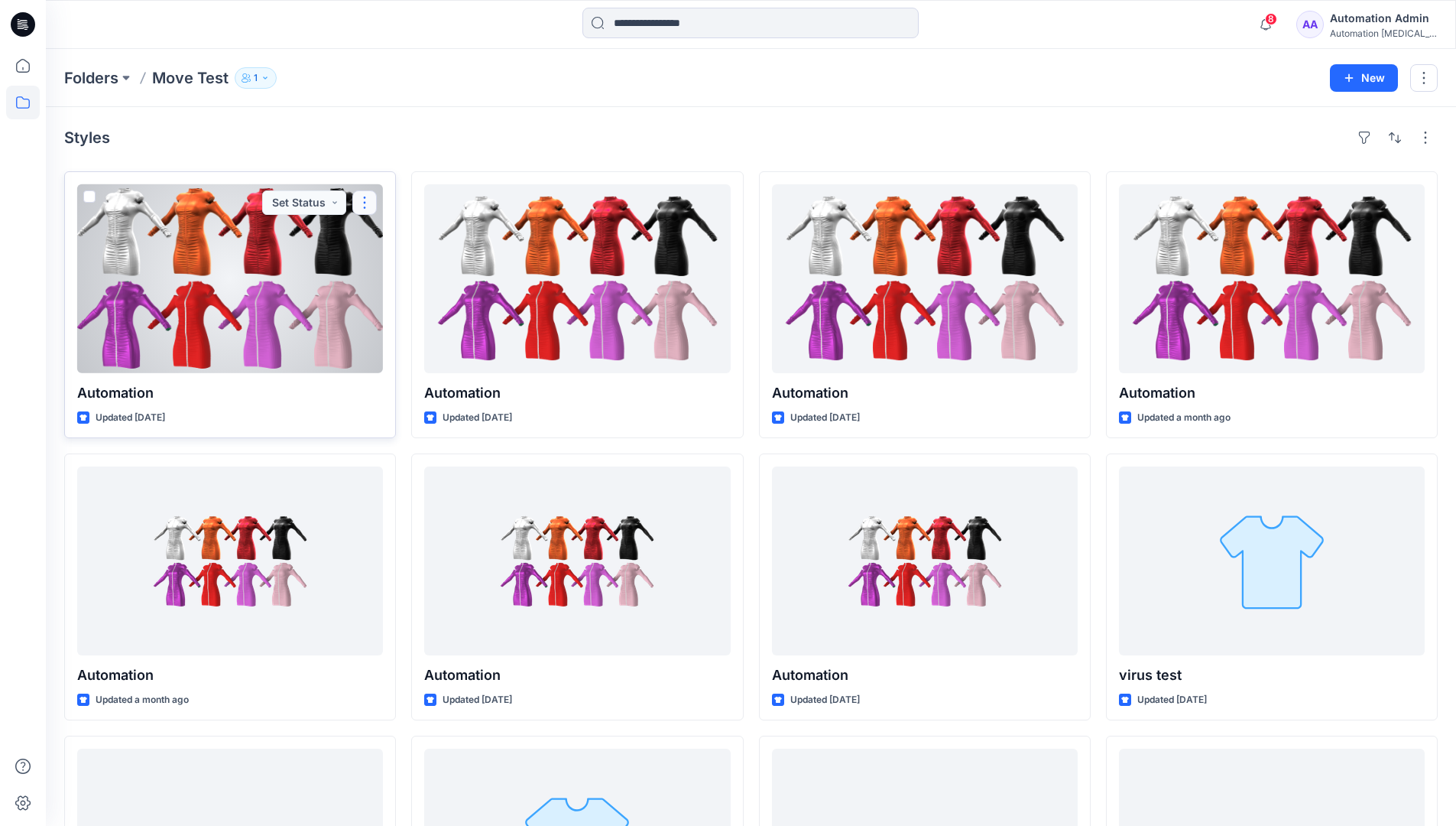
click at [364, 203] on button "button" at bounding box center [364, 202] width 24 height 24
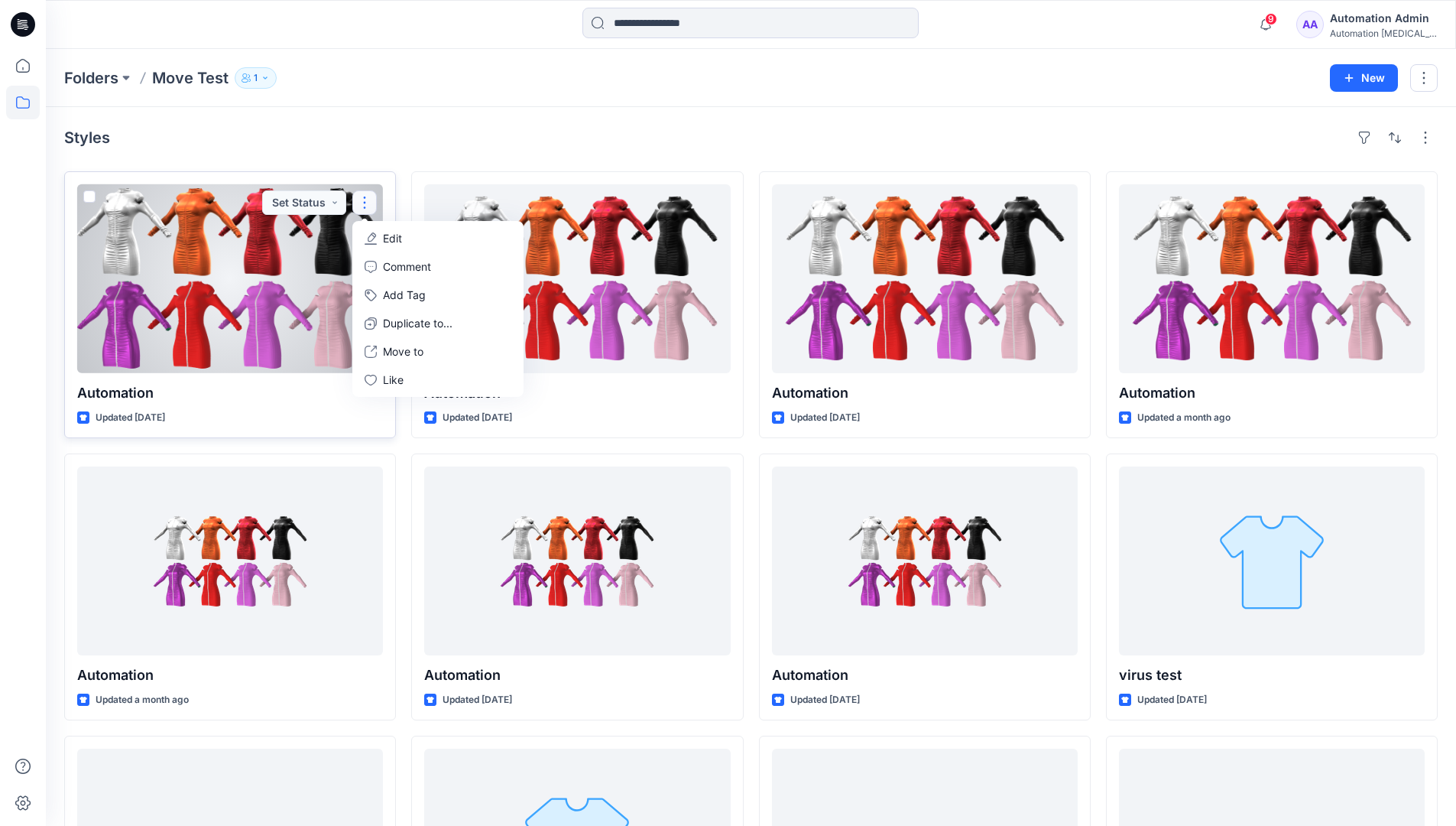
click at [387, 238] on p "Edit" at bounding box center [393, 238] width 19 height 16
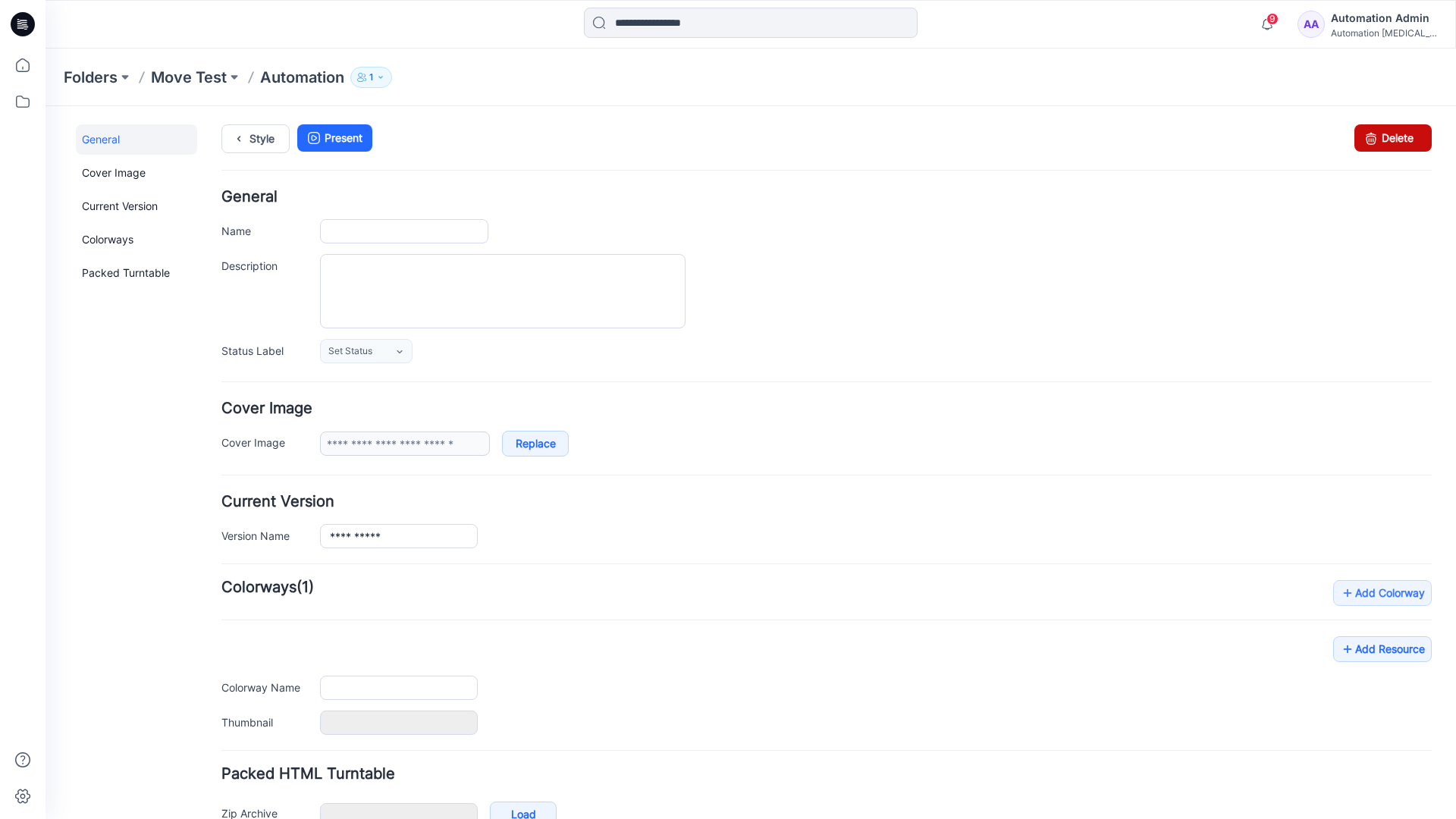
click at [1360, 141] on icon at bounding box center [1370, 138] width 21 height 27
type input "**********"
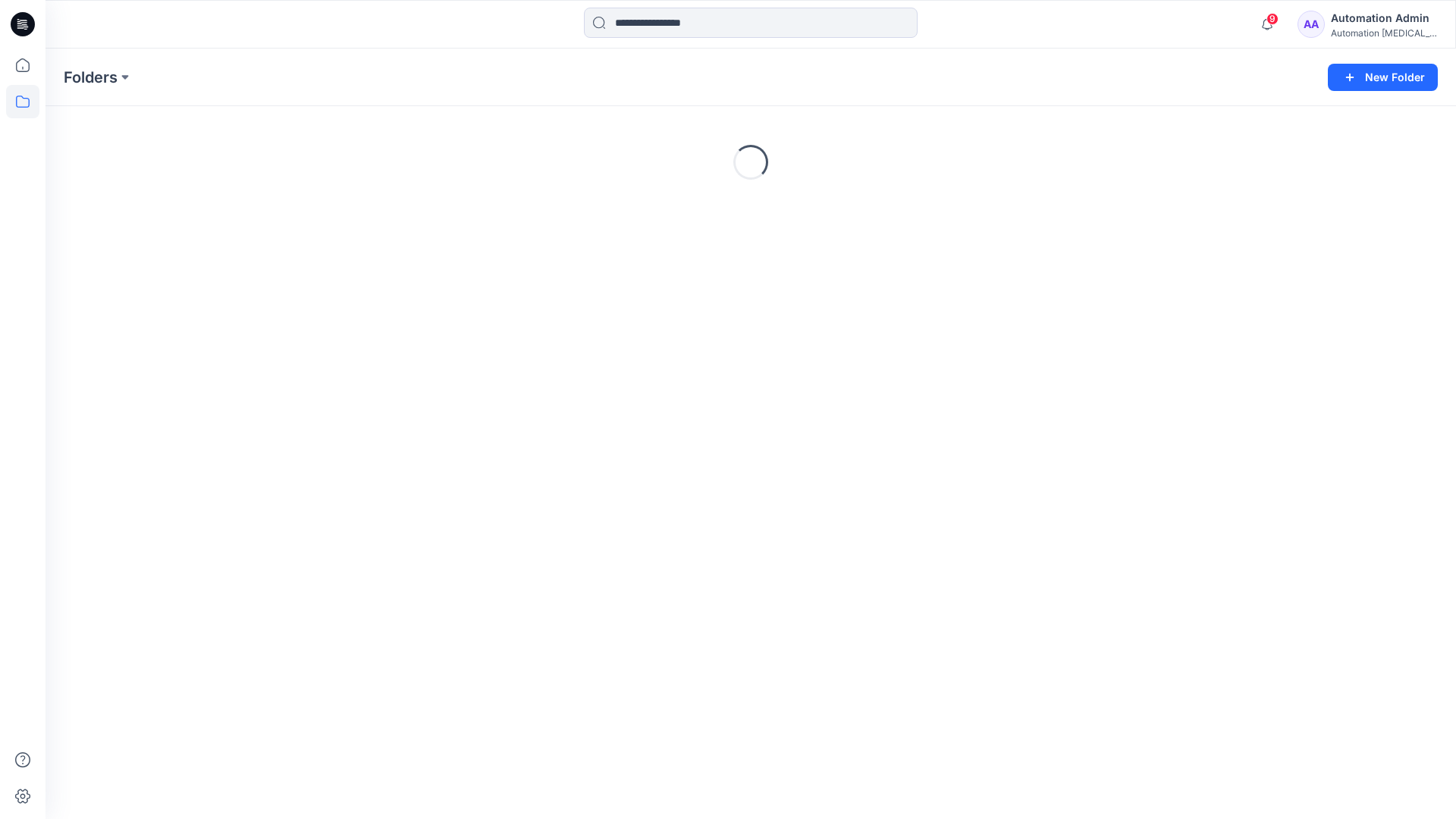
click at [1357, 21] on div "Automation Admin" at bounding box center [1383, 19] width 106 height 19
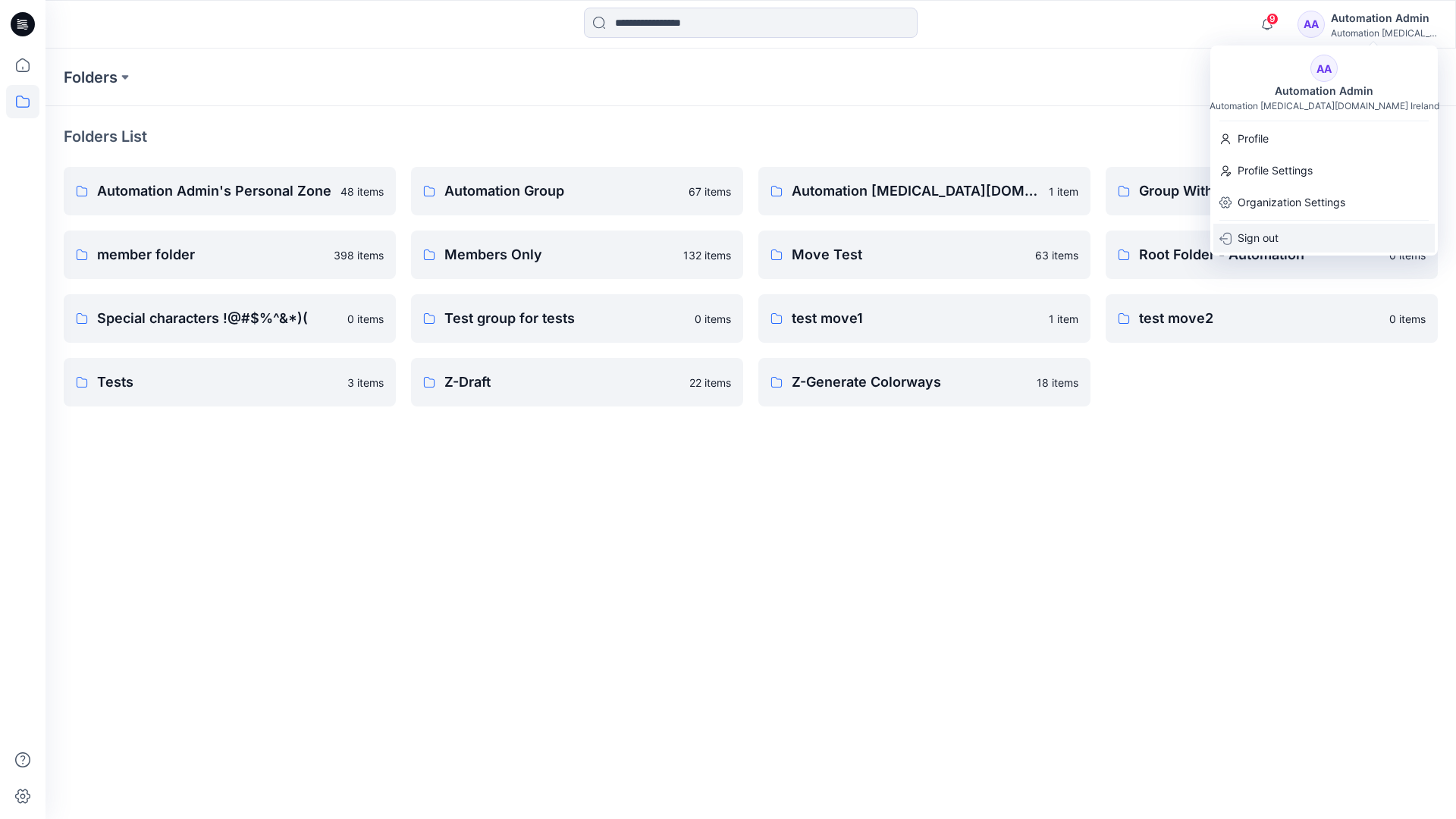
click at [1260, 233] on p "Sign out" at bounding box center [1258, 237] width 41 height 29
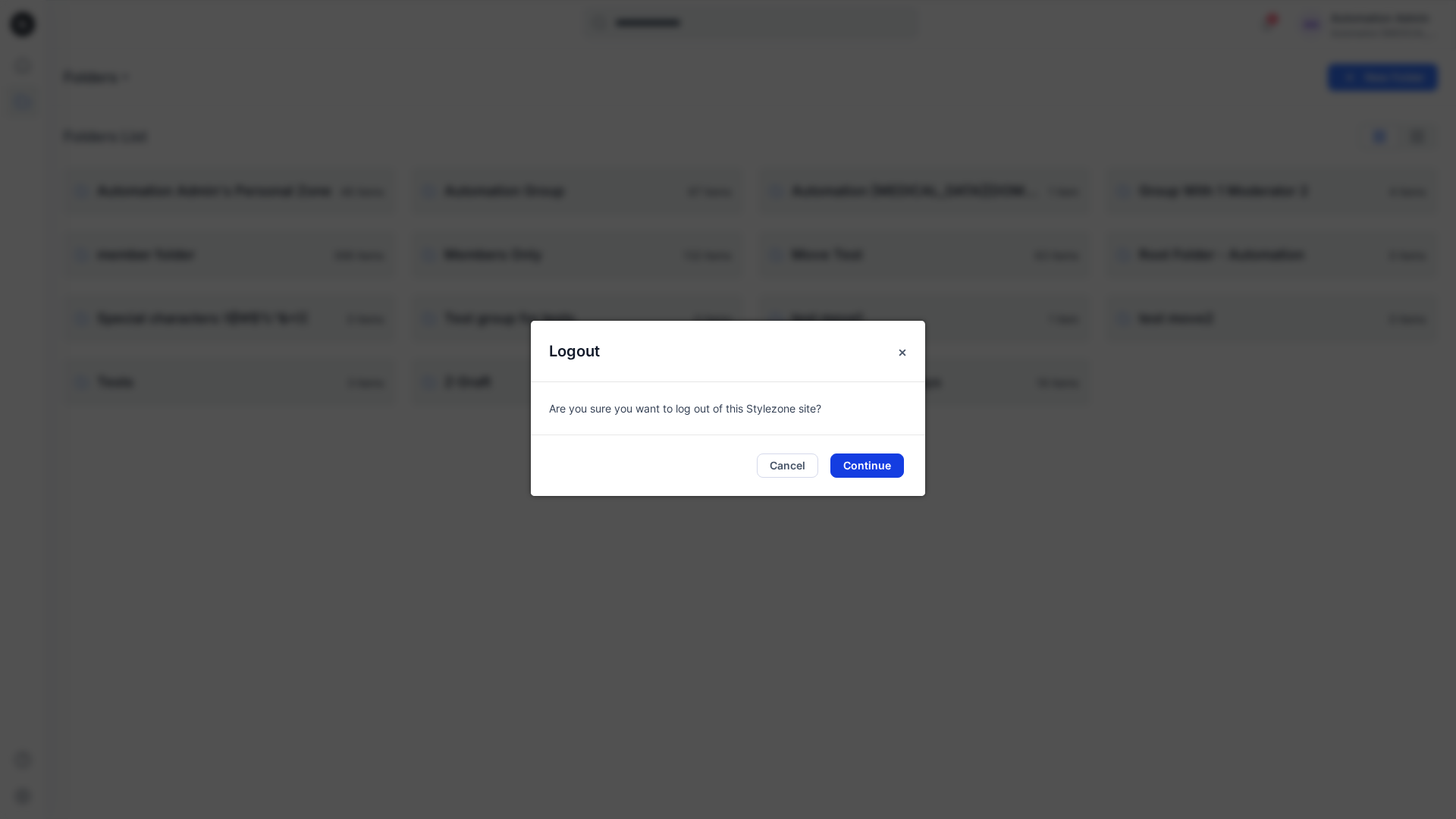
click at [878, 463] on button "Continue" at bounding box center [867, 465] width 73 height 24
